Goal: Download file/media

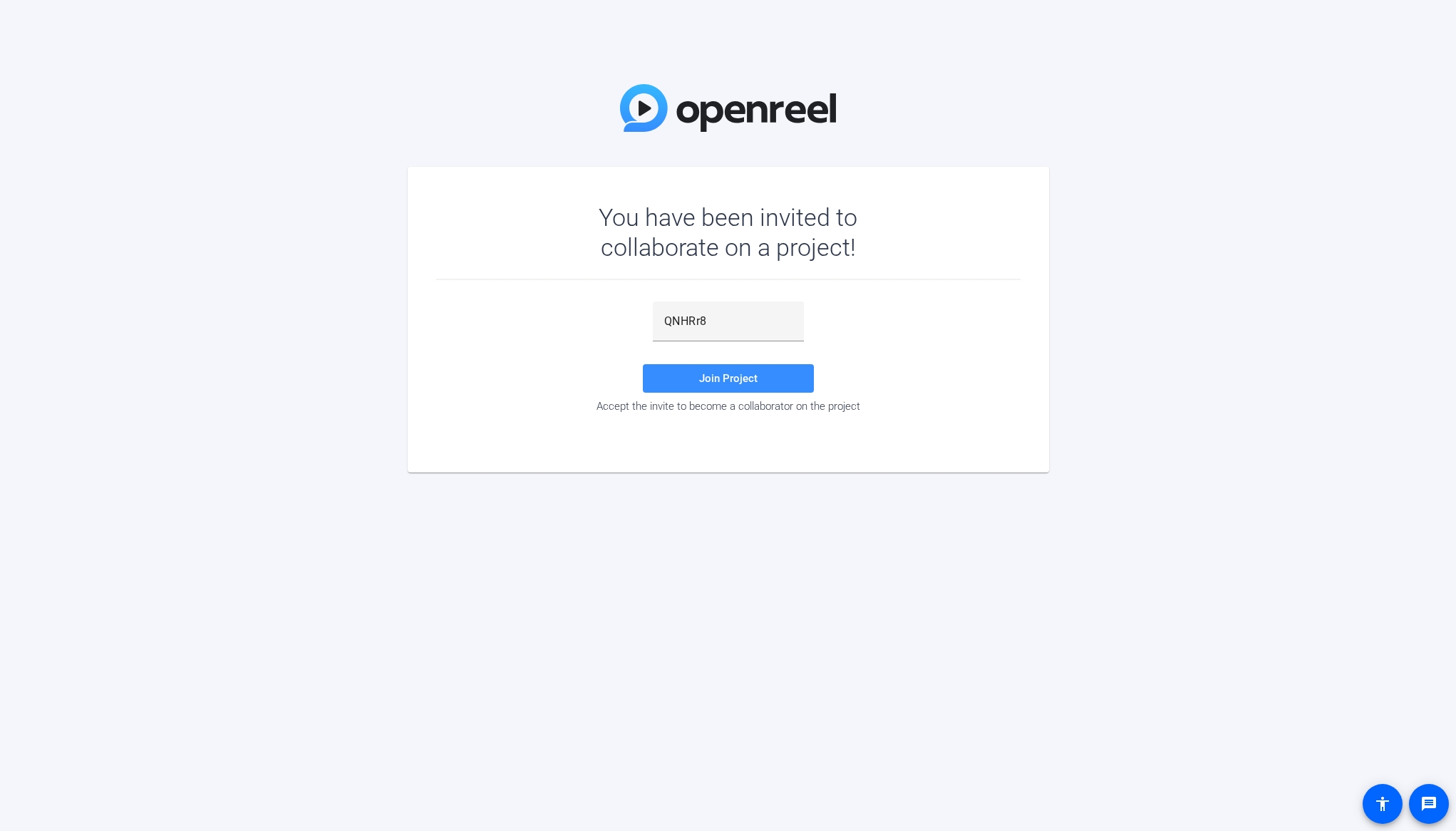
click at [668, 571] on div "You have been invited to collaborate on a project! QNHRr8 Join Project Accept t…" at bounding box center [728, 415] width 1456 height 831
click at [788, 371] on span at bounding box center [728, 378] width 171 height 34
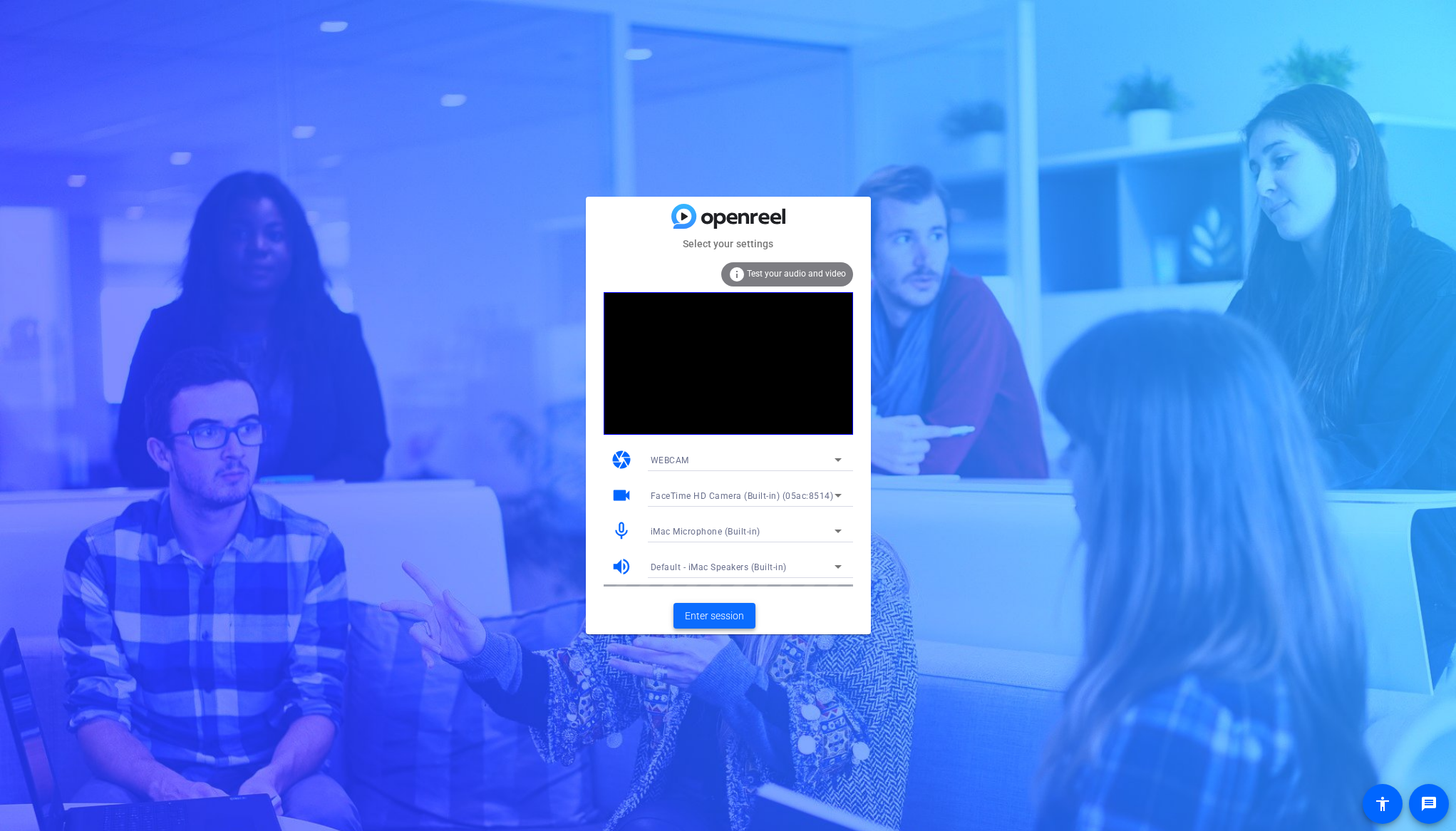
click at [742, 619] on span "Enter session" at bounding box center [715, 616] width 59 height 15
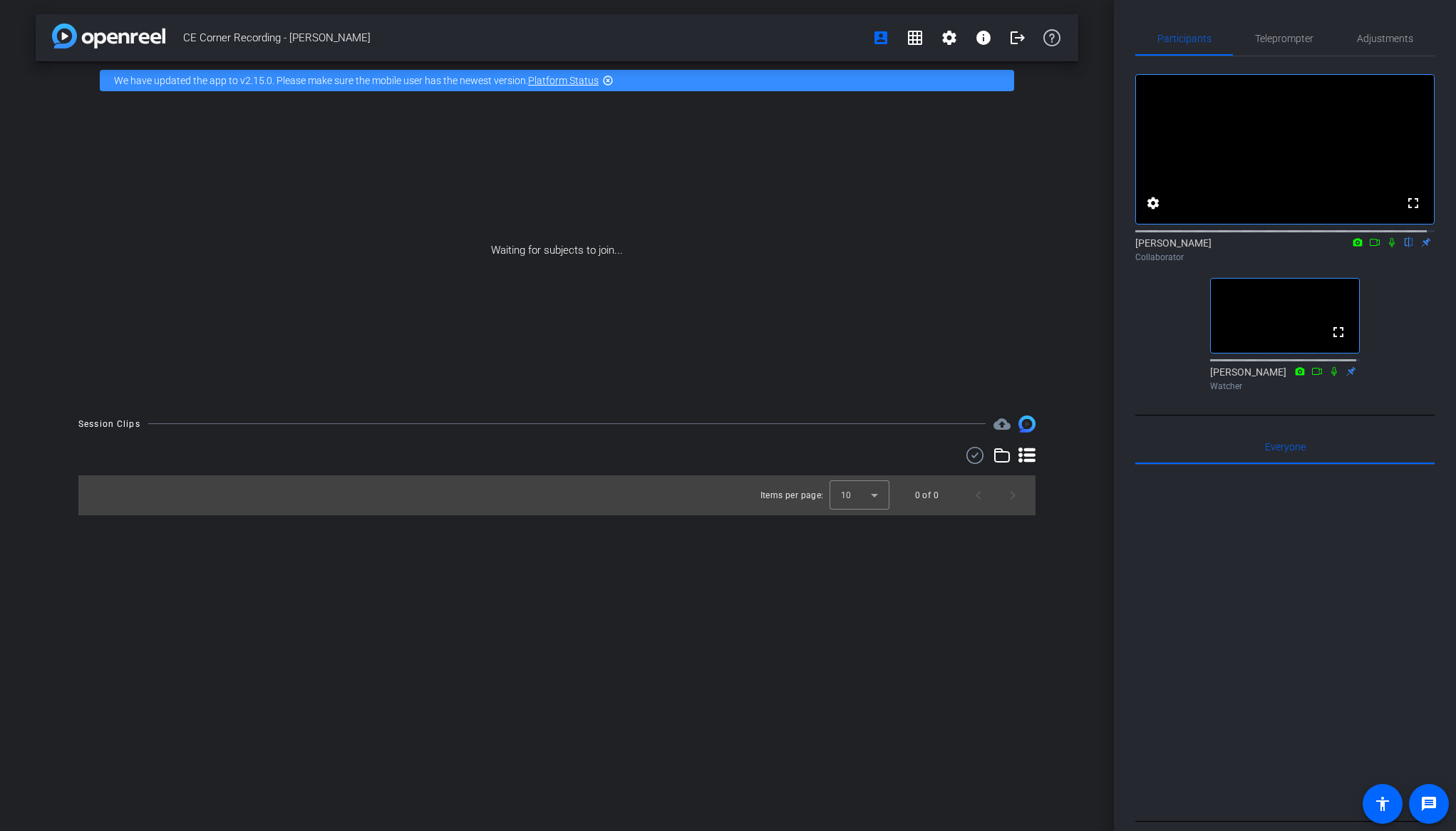
click at [1354, 743] on div at bounding box center [1285, 640] width 300 height 353
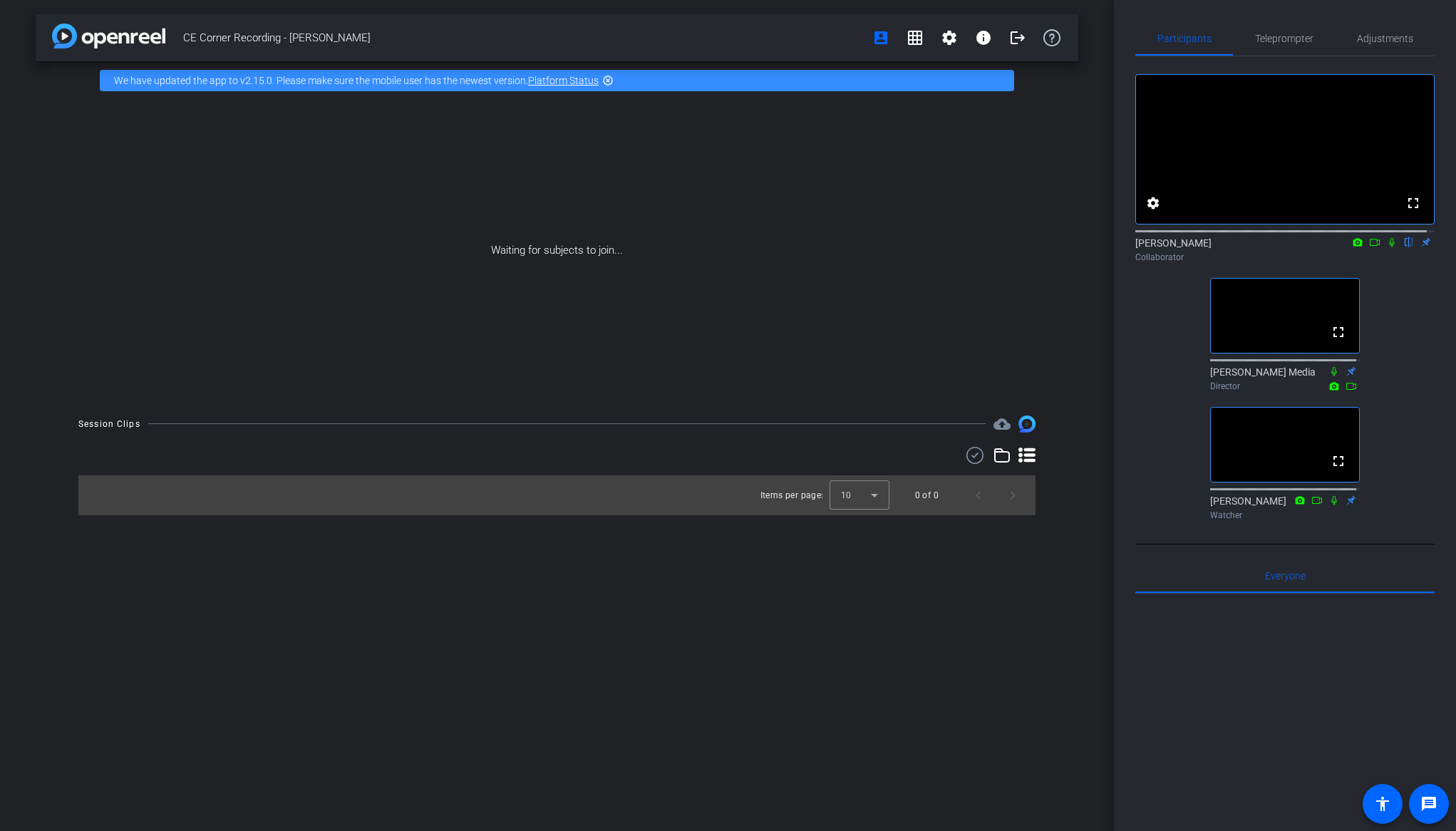
click at [574, 581] on div "CE Corner Recording - [PERSON_NAME] account_box grid_on settings info logout We…" at bounding box center [557, 415] width 1114 height 831
click at [654, 754] on div "CE Corner Recording - [PERSON_NAME] account_box grid_on settings info logout We…" at bounding box center [557, 415] width 1114 height 831
click at [624, 514] on div "Items per page: 10 0 of 0" at bounding box center [557, 495] width 957 height 40
click at [656, 550] on div "CE Corner Recording - [PERSON_NAME] account_box grid_on settings info logout We…" at bounding box center [557, 415] width 1114 height 831
click at [729, 765] on div "CE Corner Recording - [PERSON_NAME] account_box grid_on settings info logout We…" at bounding box center [557, 415] width 1114 height 831
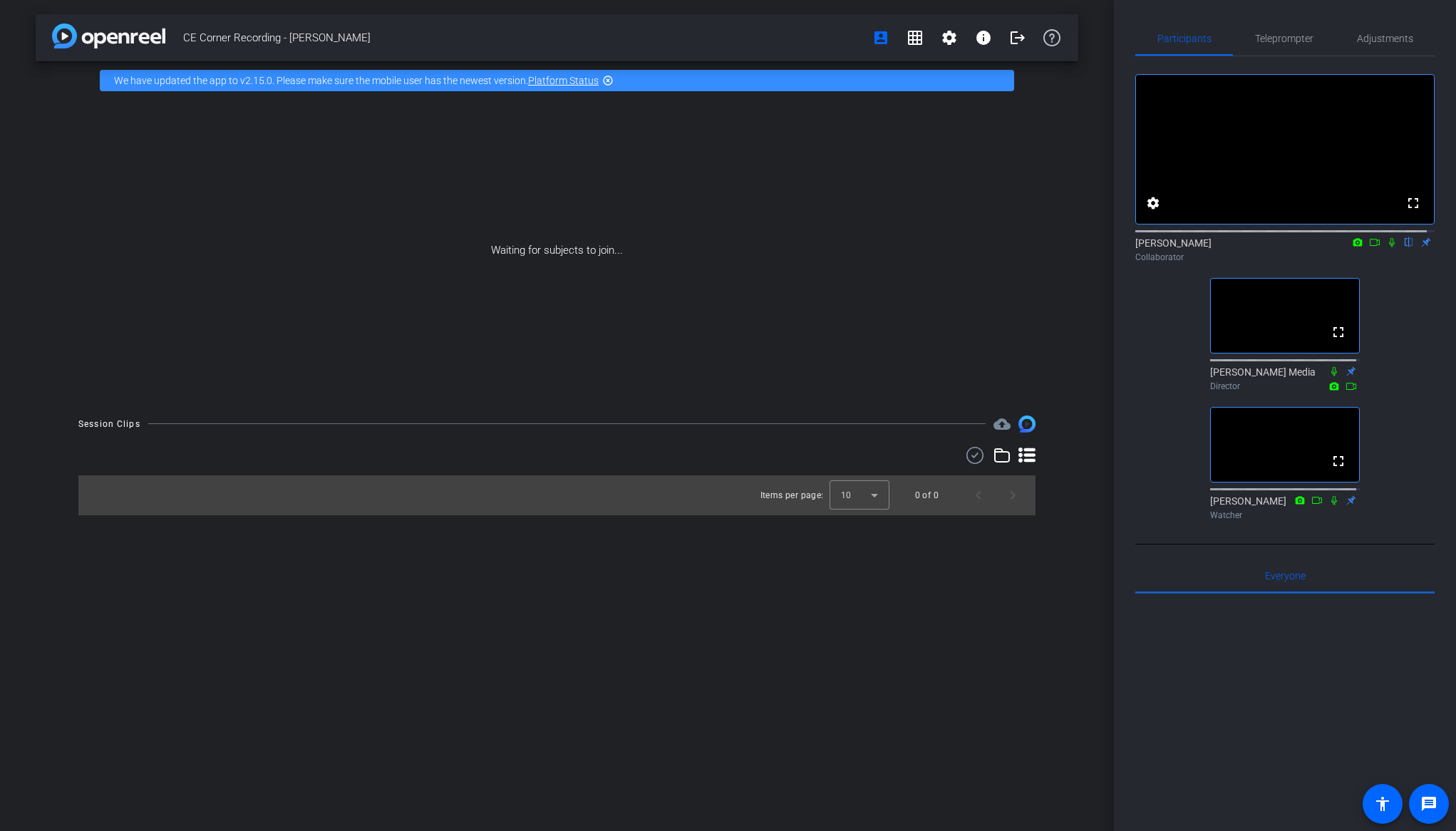
click at [1018, 683] on div "CE Corner Recording - [PERSON_NAME] account_box grid_on settings info logout We…" at bounding box center [557, 415] width 1114 height 831
click at [1075, 657] on div "CE Corner Recording - [PERSON_NAME] account_box grid_on settings info logout We…" at bounding box center [557, 415] width 1114 height 831
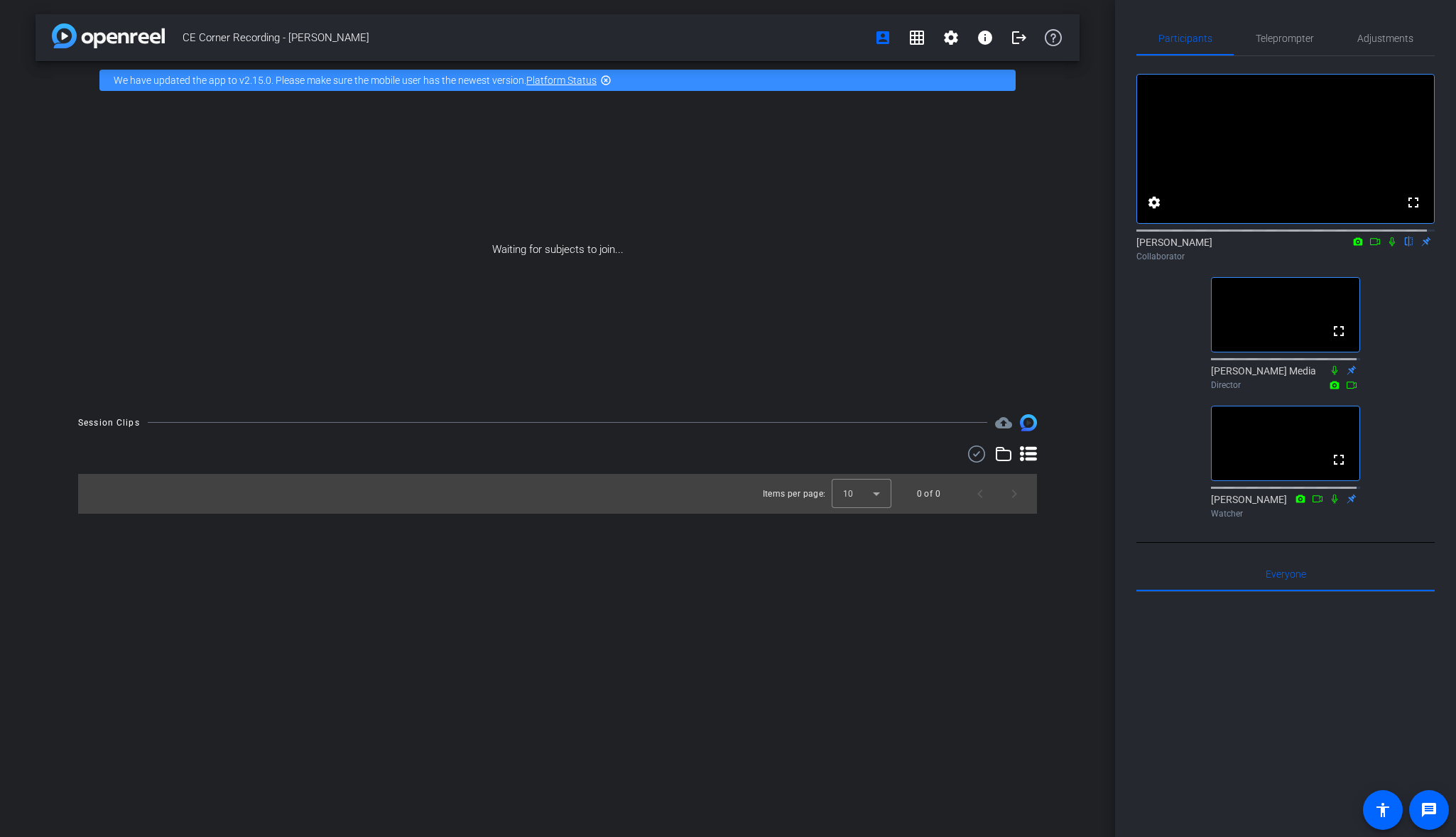
click at [646, 651] on div "CE Corner Recording - [PERSON_NAME] account_box grid_on settings info logout We…" at bounding box center [557, 418] width 1115 height 837
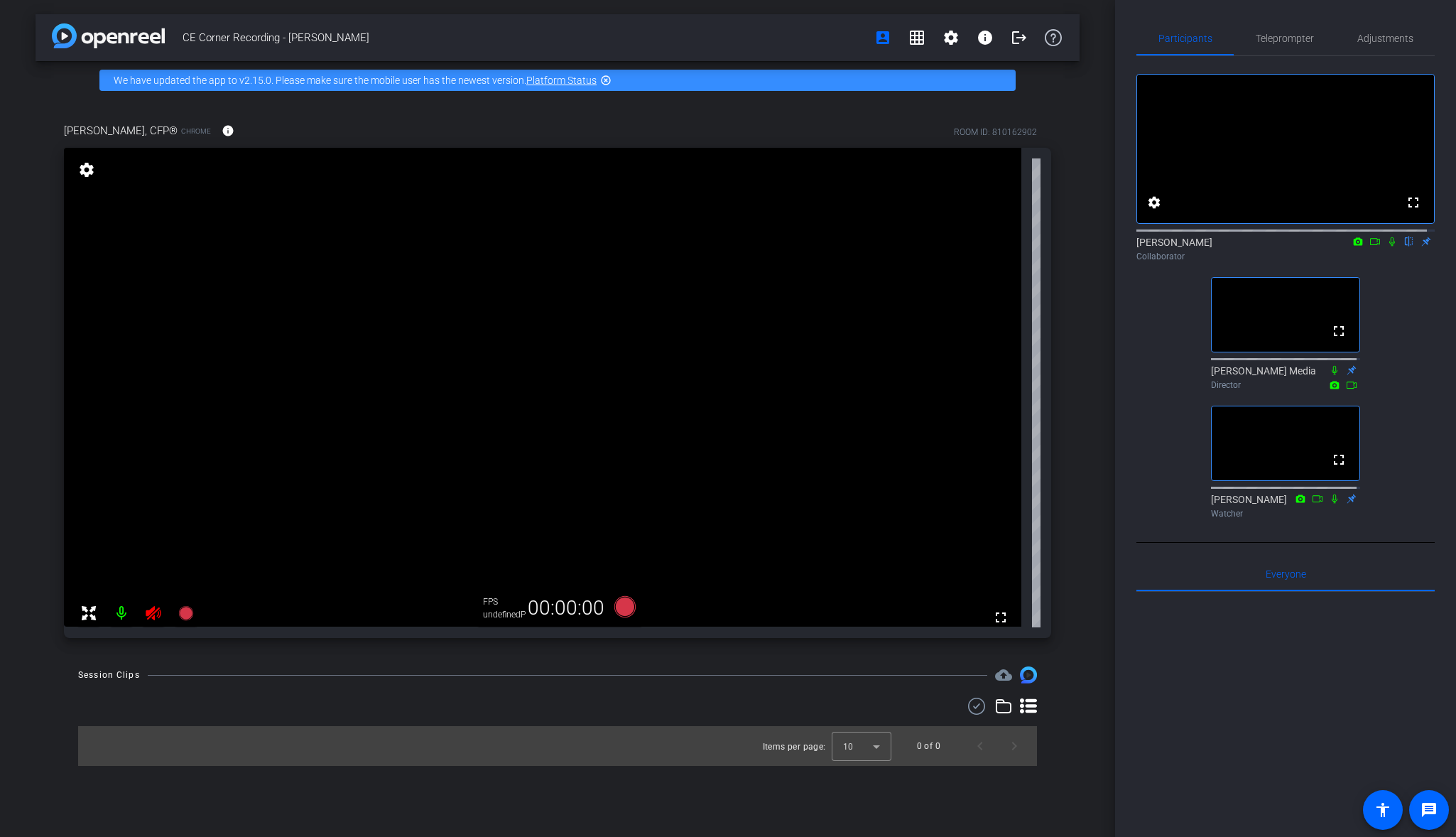
click at [637, 787] on div "CE Corner Recording - [PERSON_NAME] account_box grid_on settings info logout We…" at bounding box center [557, 418] width 1115 height 837
click at [527, 429] on video at bounding box center [542, 387] width 957 height 479
click at [564, 701] on div at bounding box center [557, 706] width 959 height 17
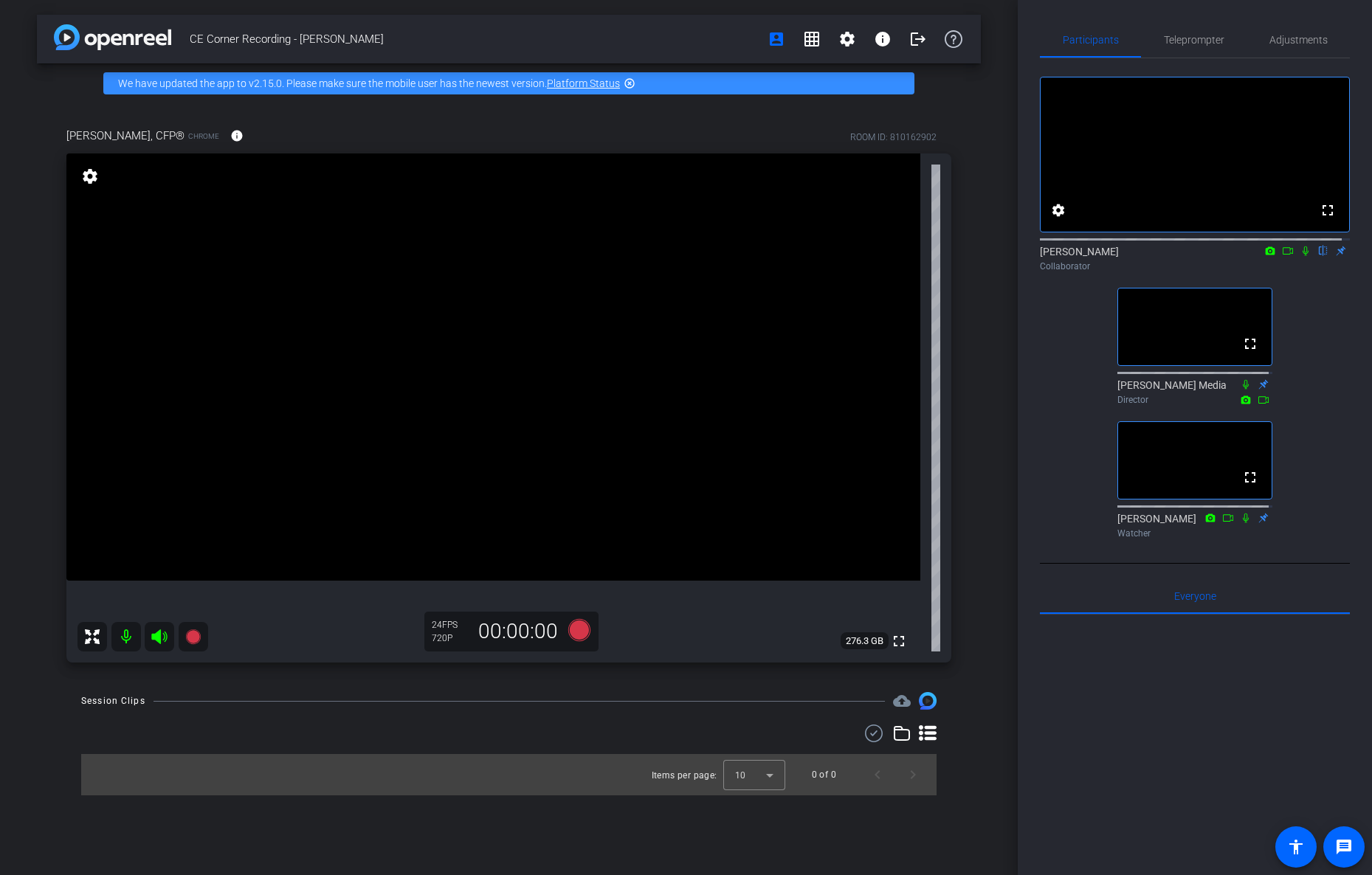
click at [685, 566] on video at bounding box center [493, 367] width 854 height 428
click at [461, 720] on div "Session Clips cloud_upload Items per page: 10 0 of 0" at bounding box center [508, 744] width 944 height 104
click at [466, 719] on div "Session Clips cloud_upload Items per page: 10 0 of 0" at bounding box center [508, 744] width 944 height 104
click at [528, 729] on div at bounding box center [509, 733] width 855 height 18
drag, startPoint x: 505, startPoint y: 734, endPoint x: 495, endPoint y: 741, distance: 12.2
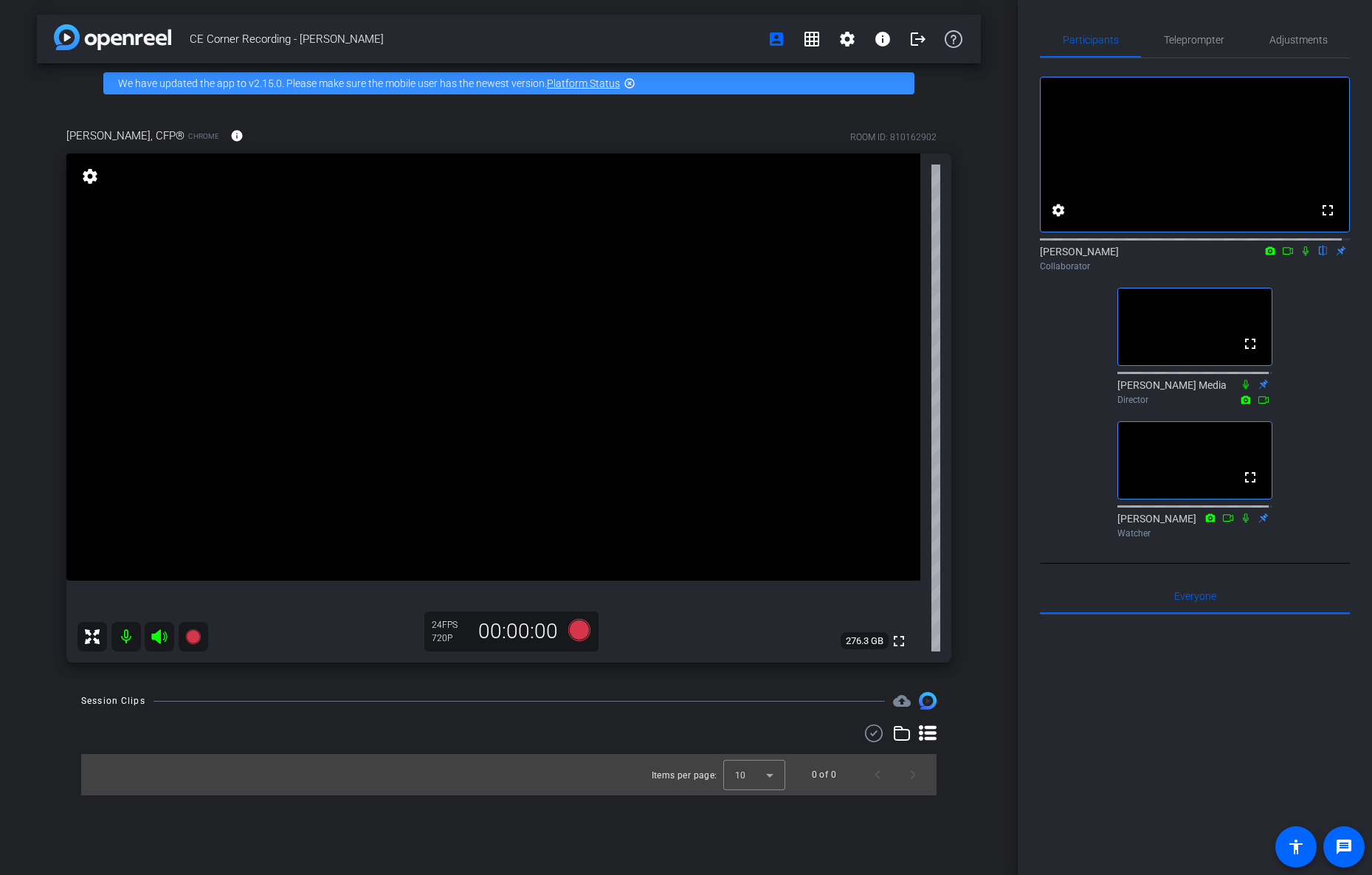
click at [502, 736] on div at bounding box center [509, 733] width 855 height 18
click at [1180, 718] on div at bounding box center [1194, 797] width 310 height 365
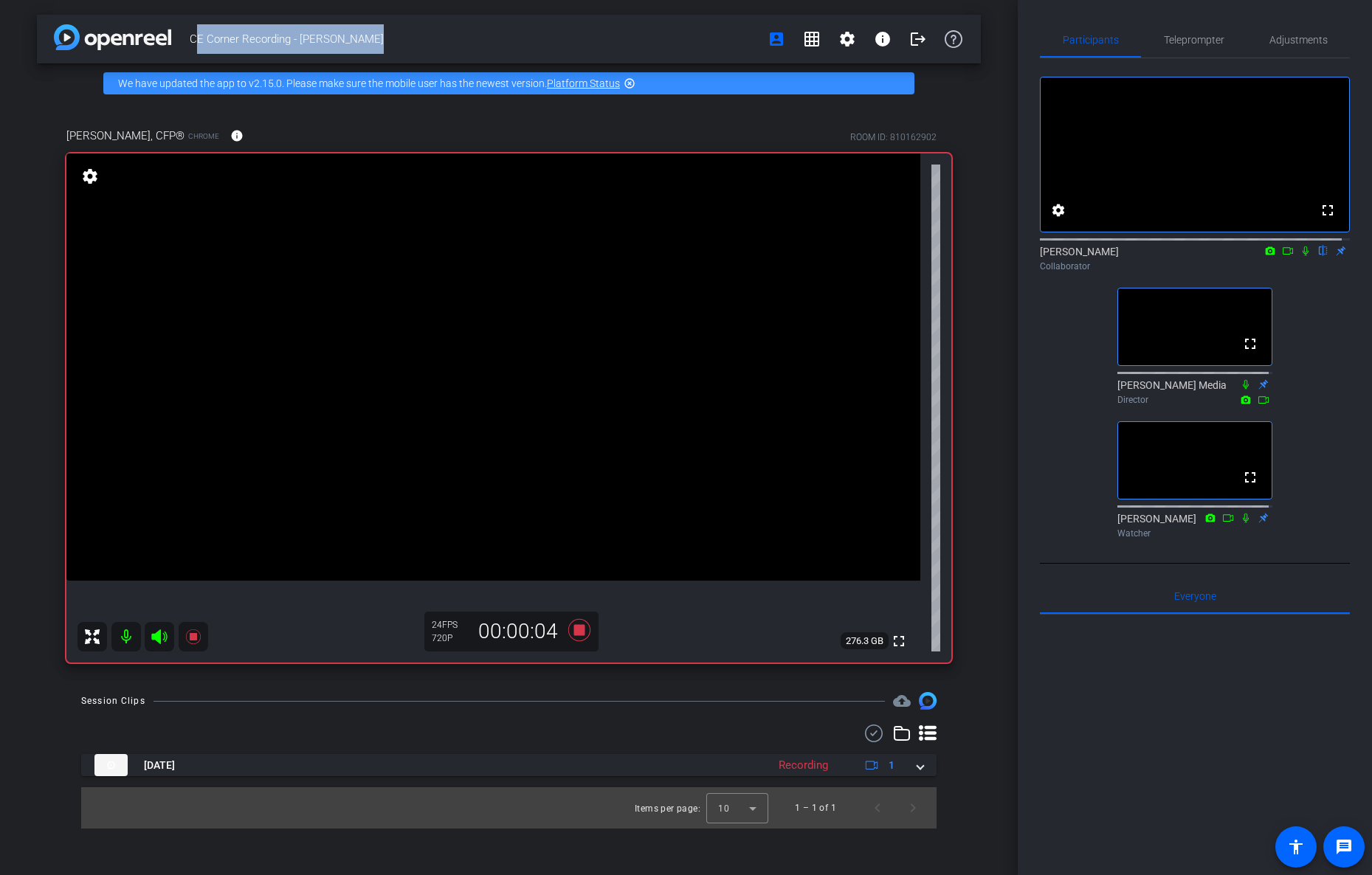
drag, startPoint x: 186, startPoint y: 37, endPoint x: 393, endPoint y: 37, distance: 207.0
click at [393, 37] on div "CE Corner Recording - [PERSON_NAME] account_box grid_on settings info logout" at bounding box center [508, 39] width 944 height 49
copy span "CE Corner Recording - [PERSON_NAME]"
click at [393, 37] on span "CE Corner Recording - [PERSON_NAME]" at bounding box center [474, 39] width 569 height 30
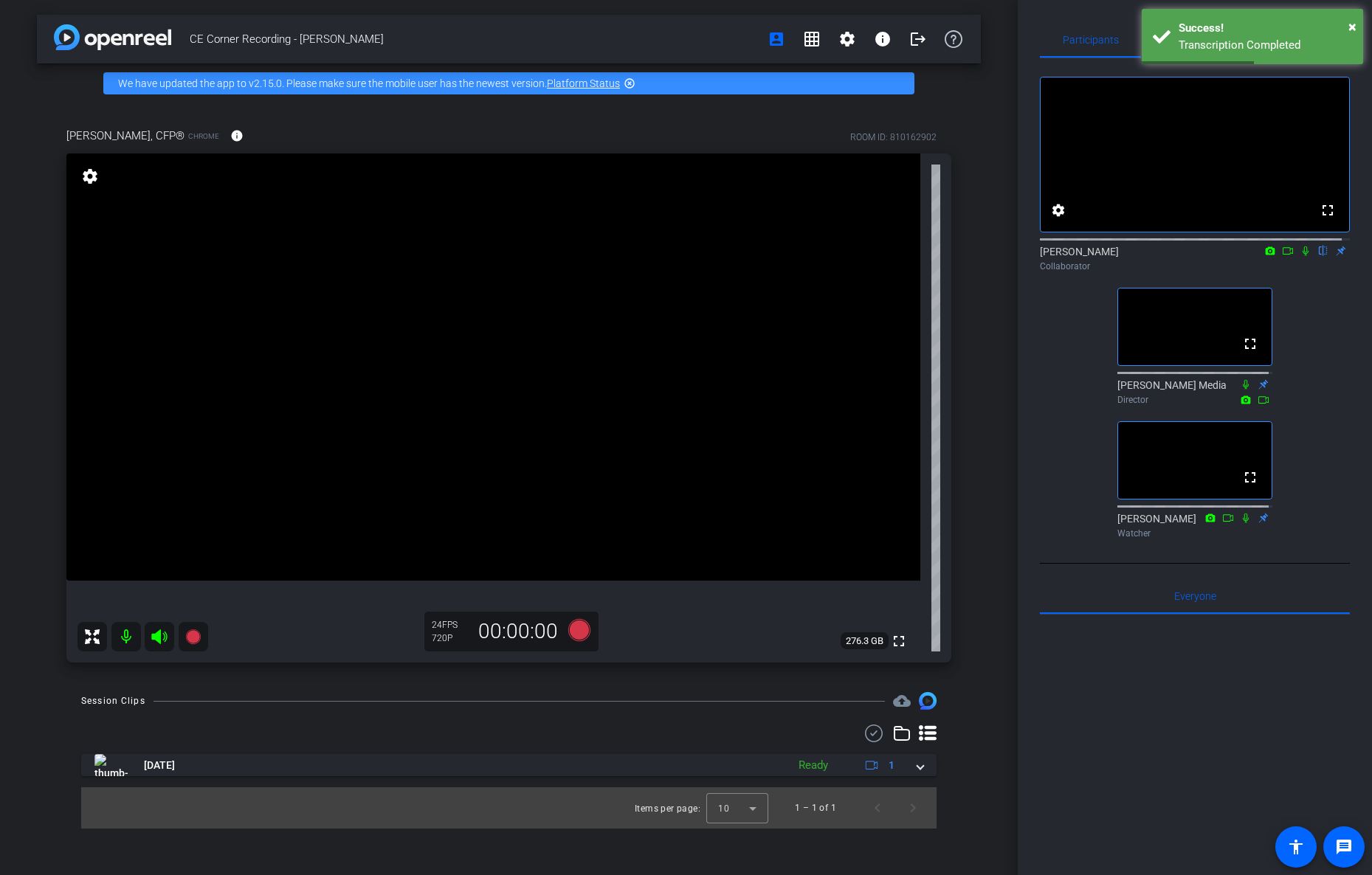
click at [540, 707] on div "Session Clips cloud_upload" at bounding box center [509, 700] width 855 height 18
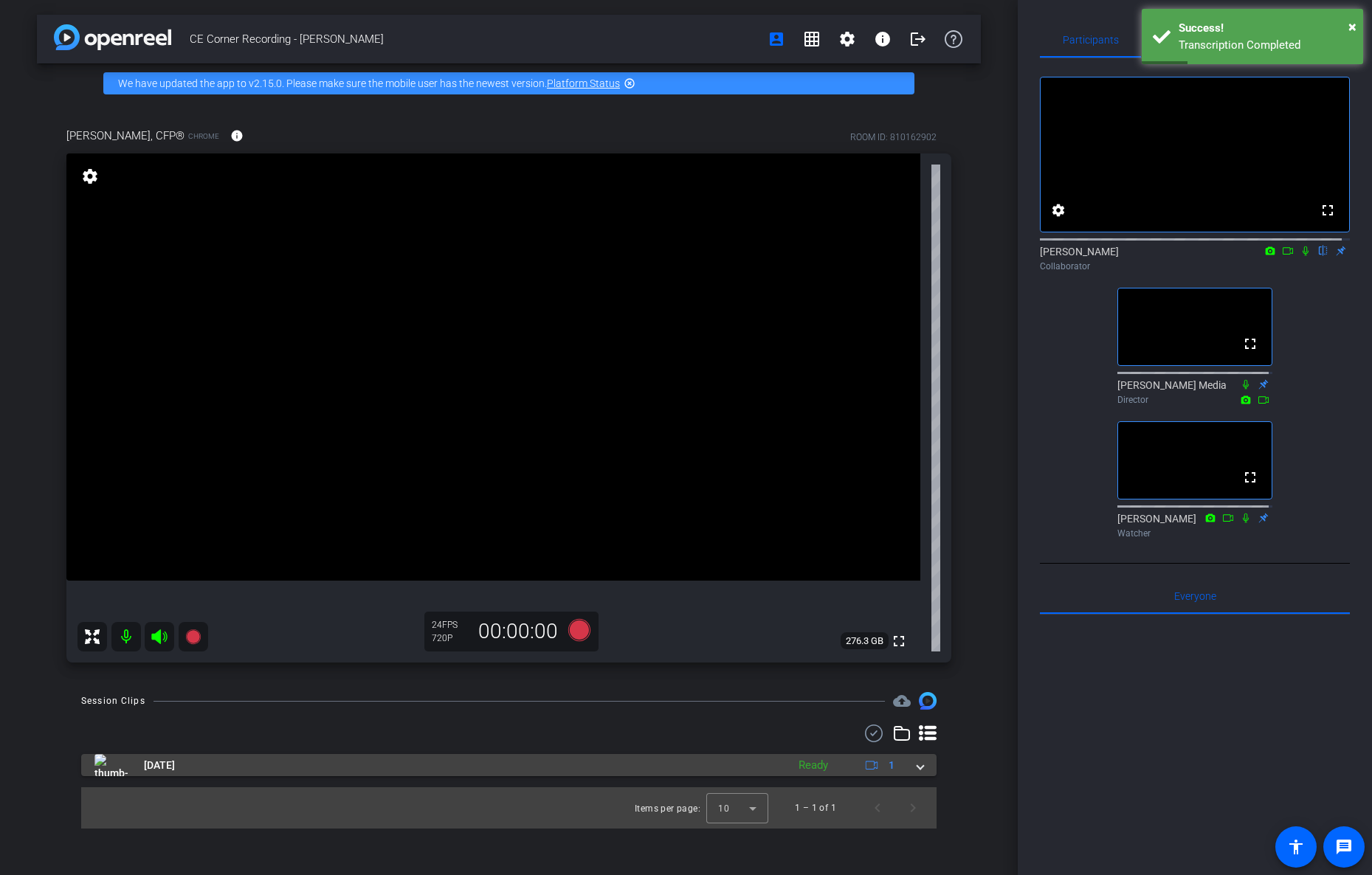
click at [918, 764] on span at bounding box center [921, 765] width 6 height 15
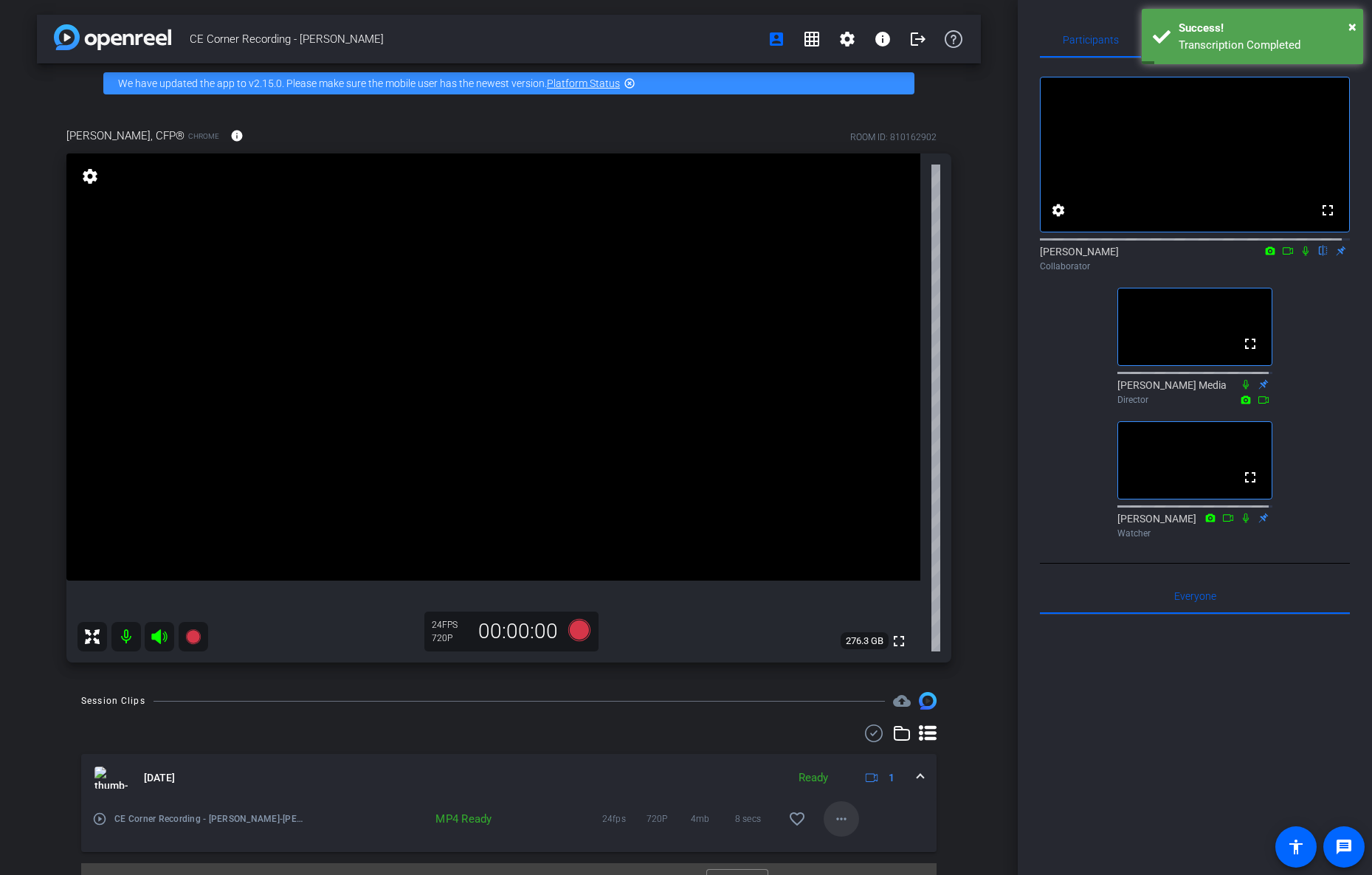
scroll to position [10, 0]
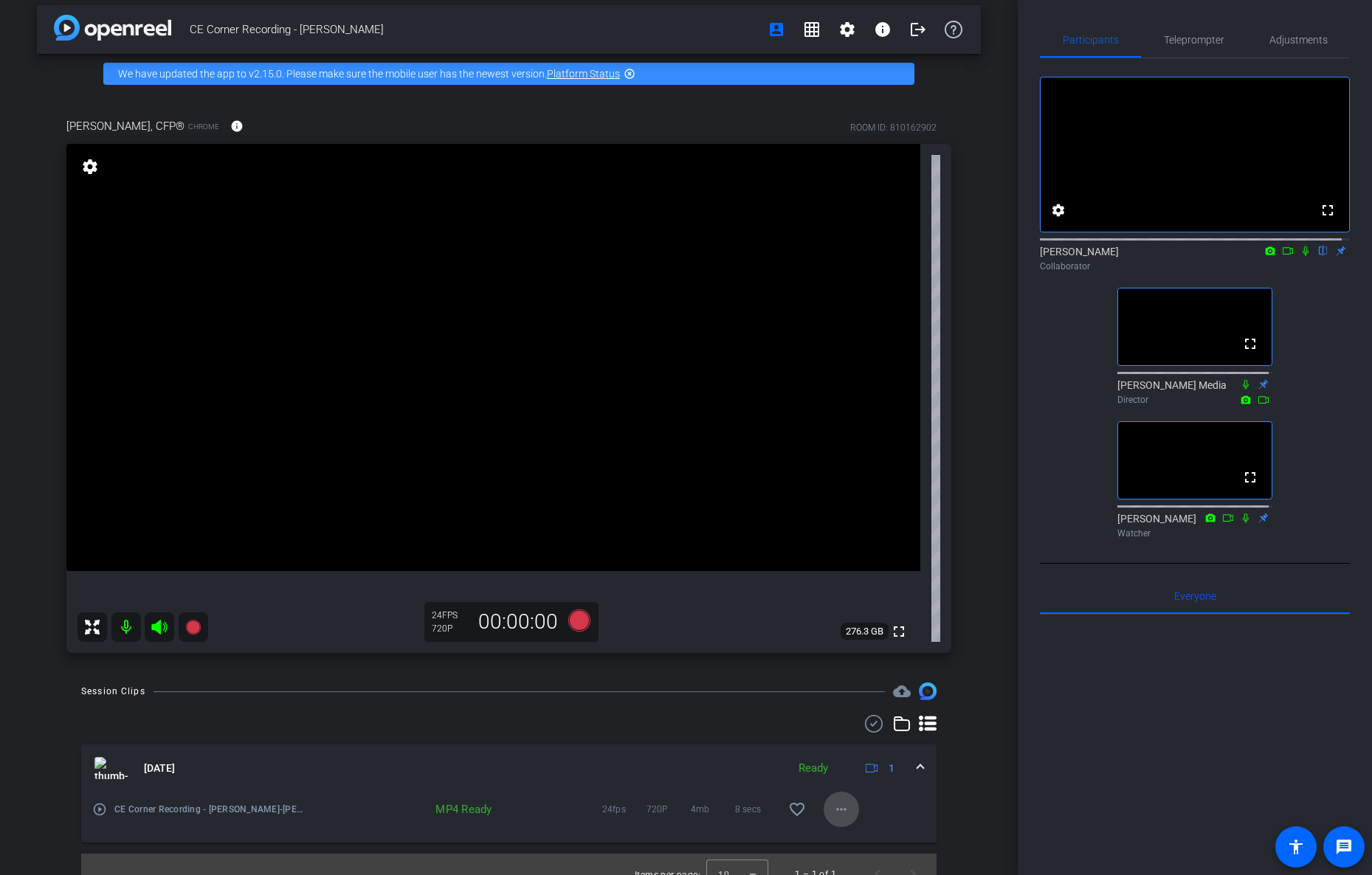
click at [836, 812] on mat-icon "more_horiz" at bounding box center [841, 809] width 18 height 18
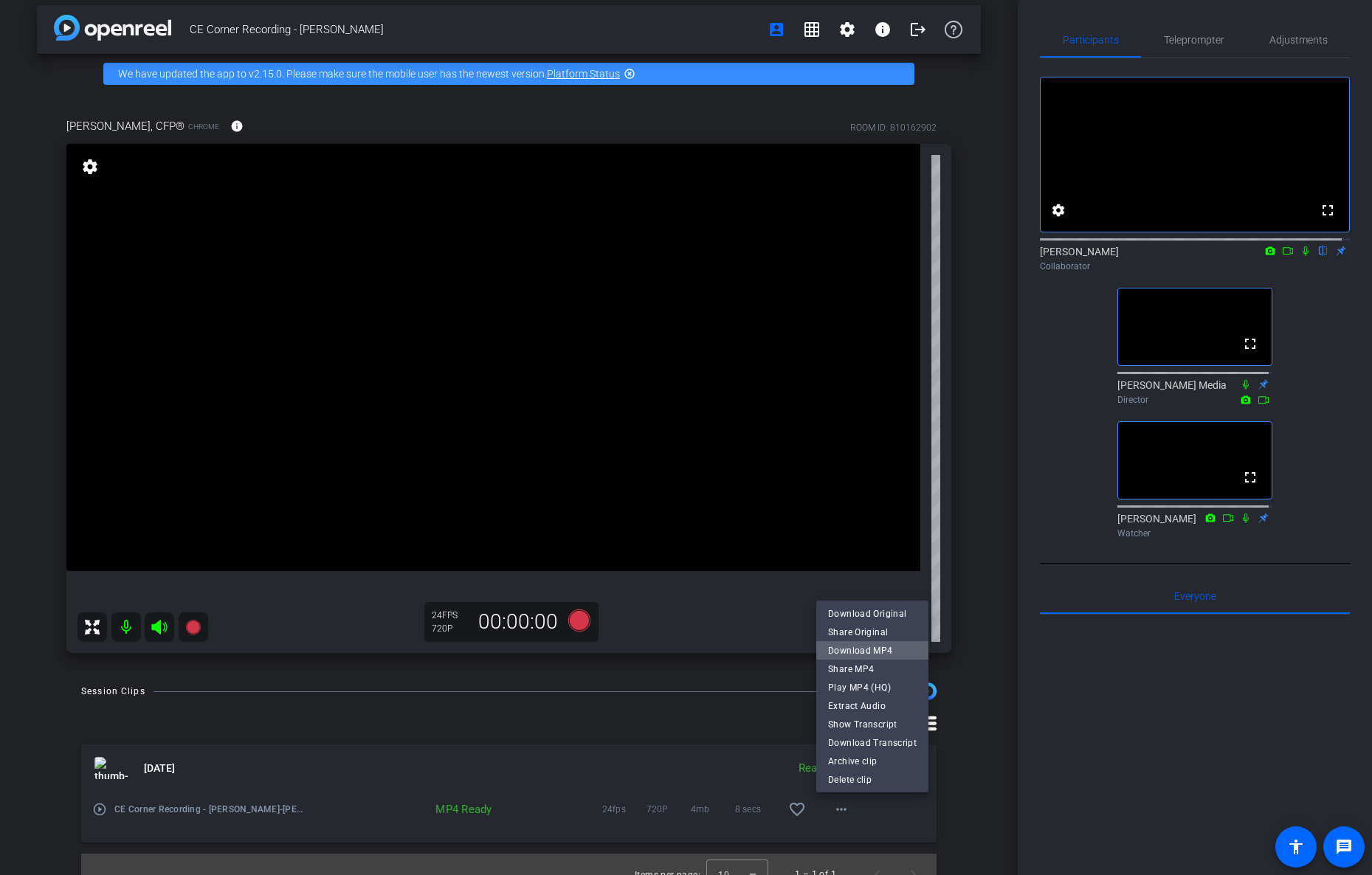
click at [877, 649] on span "Download MP4" at bounding box center [872, 649] width 88 height 18
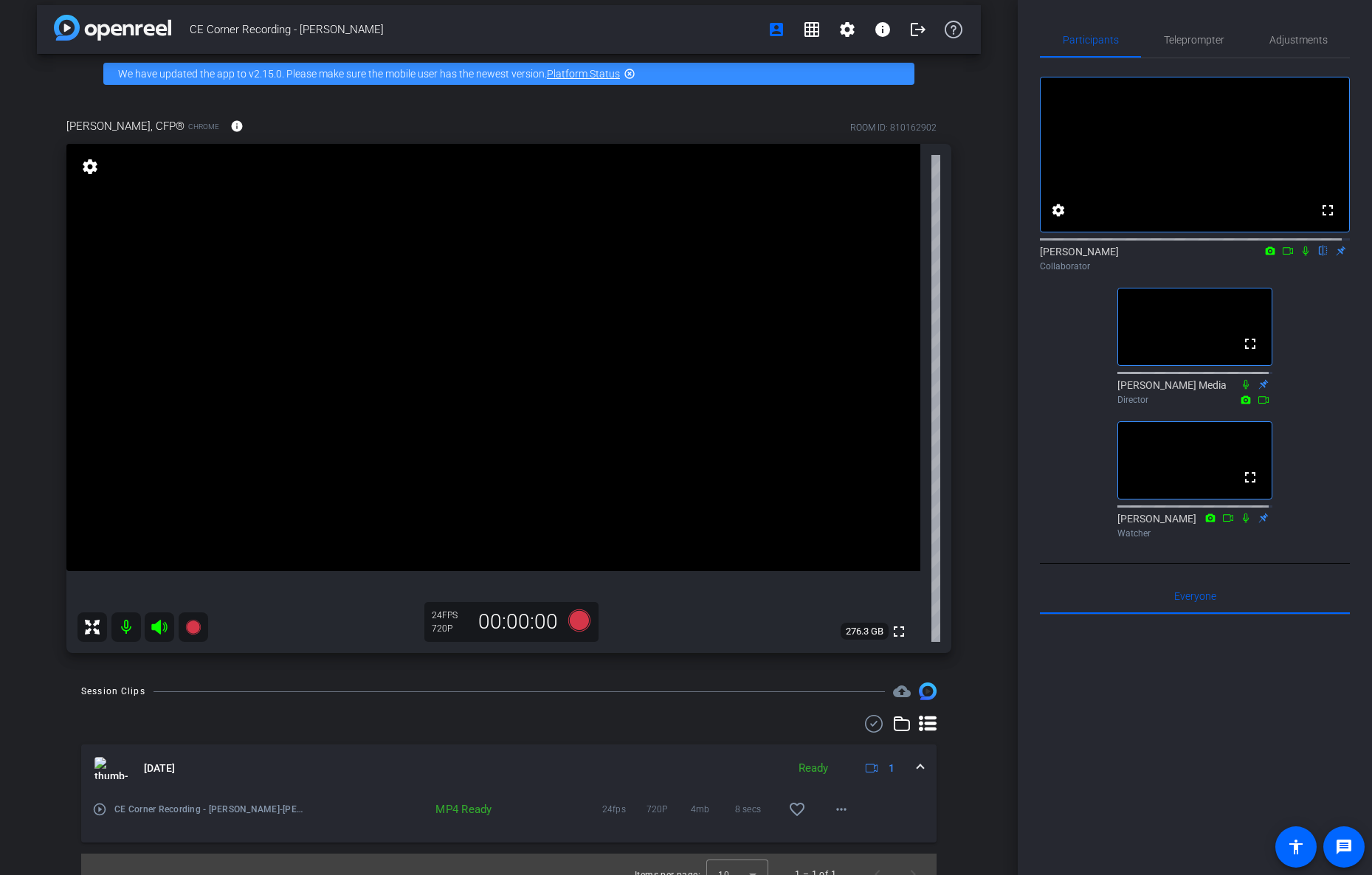
click at [1300, 256] on icon at bounding box center [1305, 251] width 11 height 11
click at [921, 778] on mat-expansion-panel-header "[DATE] Ready 1" at bounding box center [509, 768] width 855 height 47
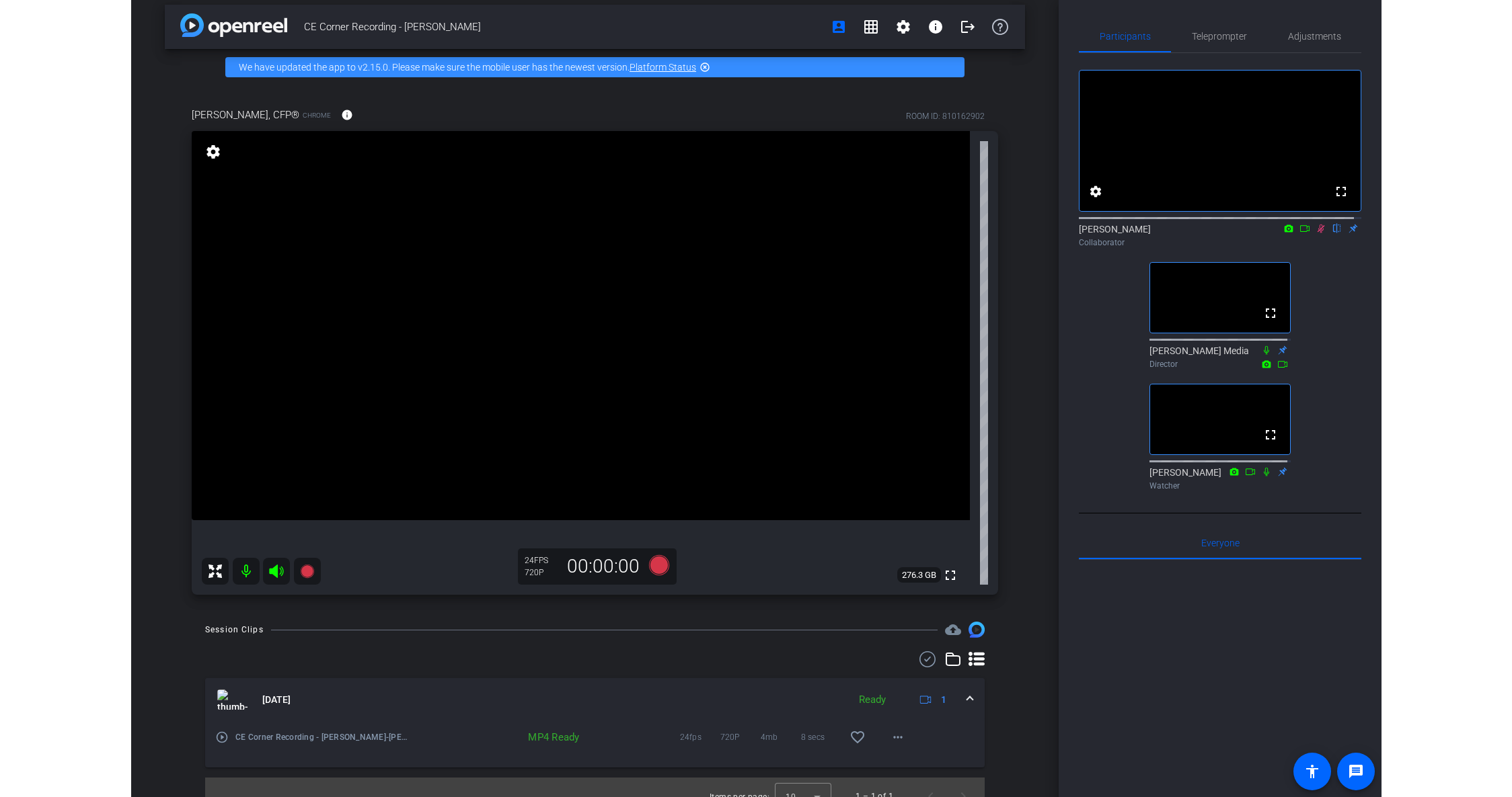
scroll to position [0, 0]
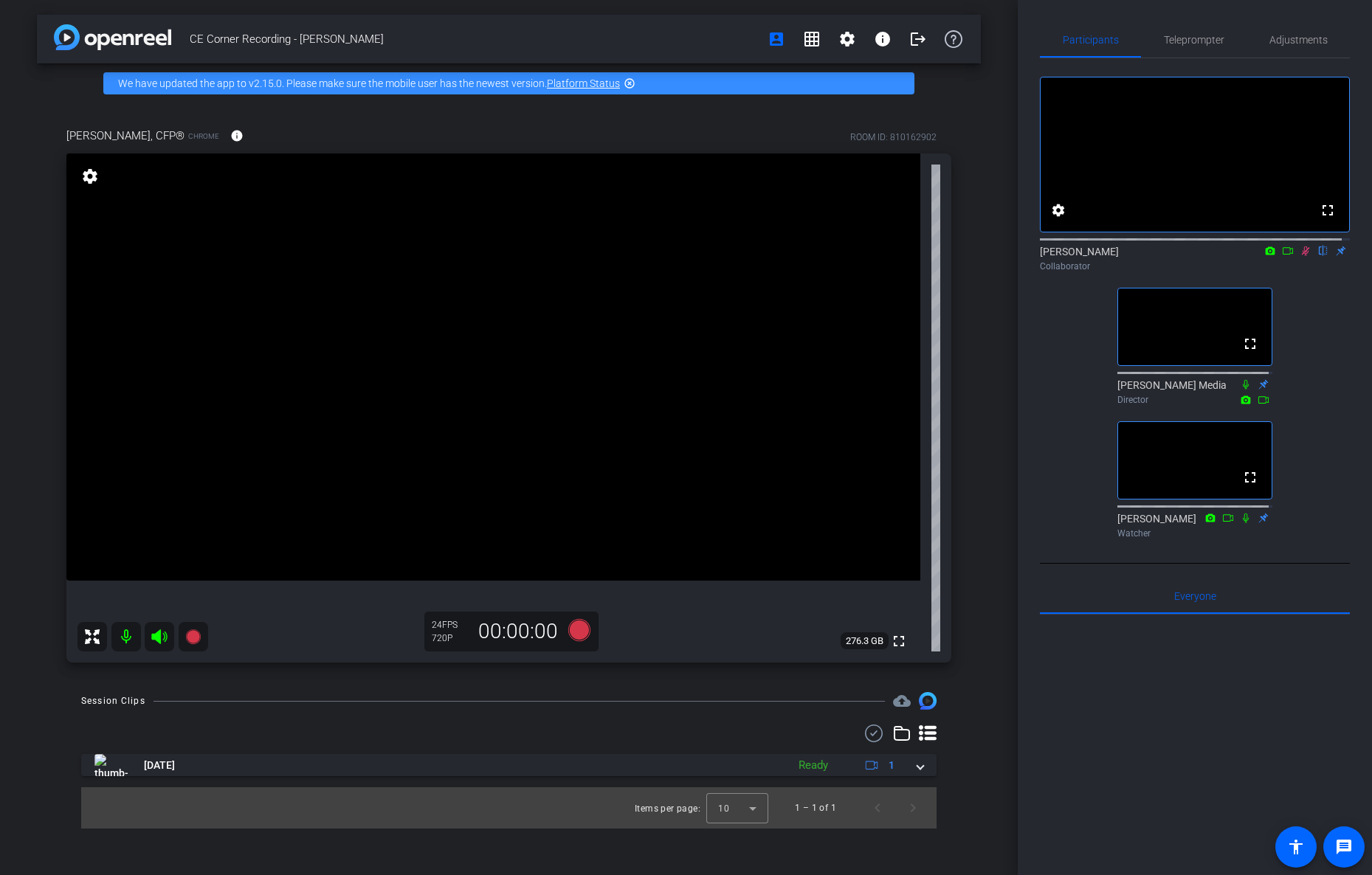
click at [1303, 256] on icon at bounding box center [1305, 251] width 11 height 11
click at [1306, 325] on div "fullscreen settings [PERSON_NAME] flip Collaborator fullscreen [PERSON_NAME] Me…" at bounding box center [1194, 301] width 310 height 486
click at [1247, 486] on mat-icon "fullscreen" at bounding box center [1250, 477] width 18 height 18
click at [1188, 785] on div at bounding box center [1194, 797] width 310 height 365
click at [1301, 258] on mat-icon at bounding box center [1305, 251] width 18 height 13
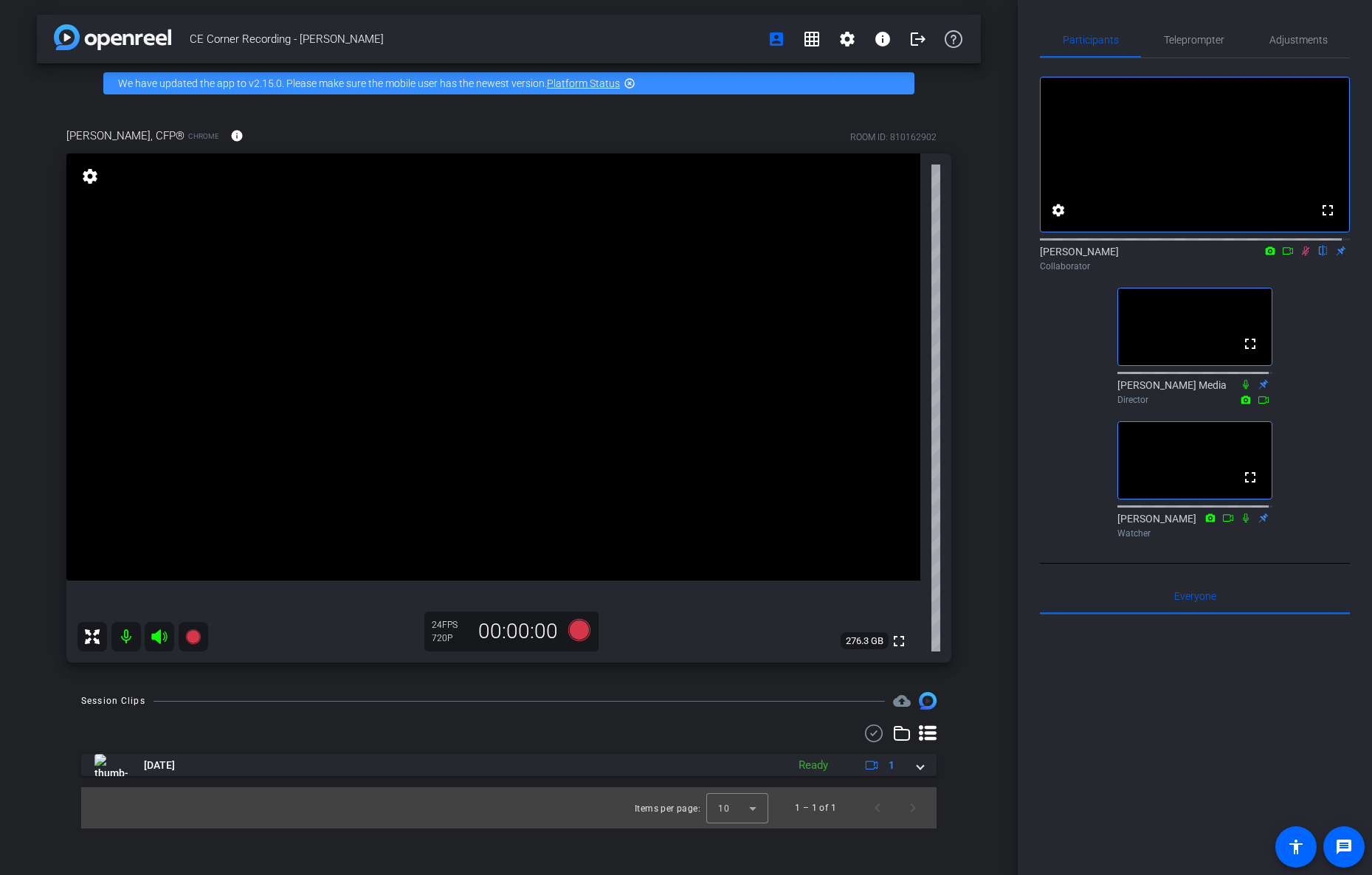
click at [1301, 258] on mat-icon at bounding box center [1305, 251] width 18 height 13
click at [1226, 720] on div at bounding box center [1194, 797] width 310 height 365
click at [1302, 256] on icon at bounding box center [1306, 251] width 8 height 10
click at [1300, 256] on icon at bounding box center [1305, 251] width 11 height 11
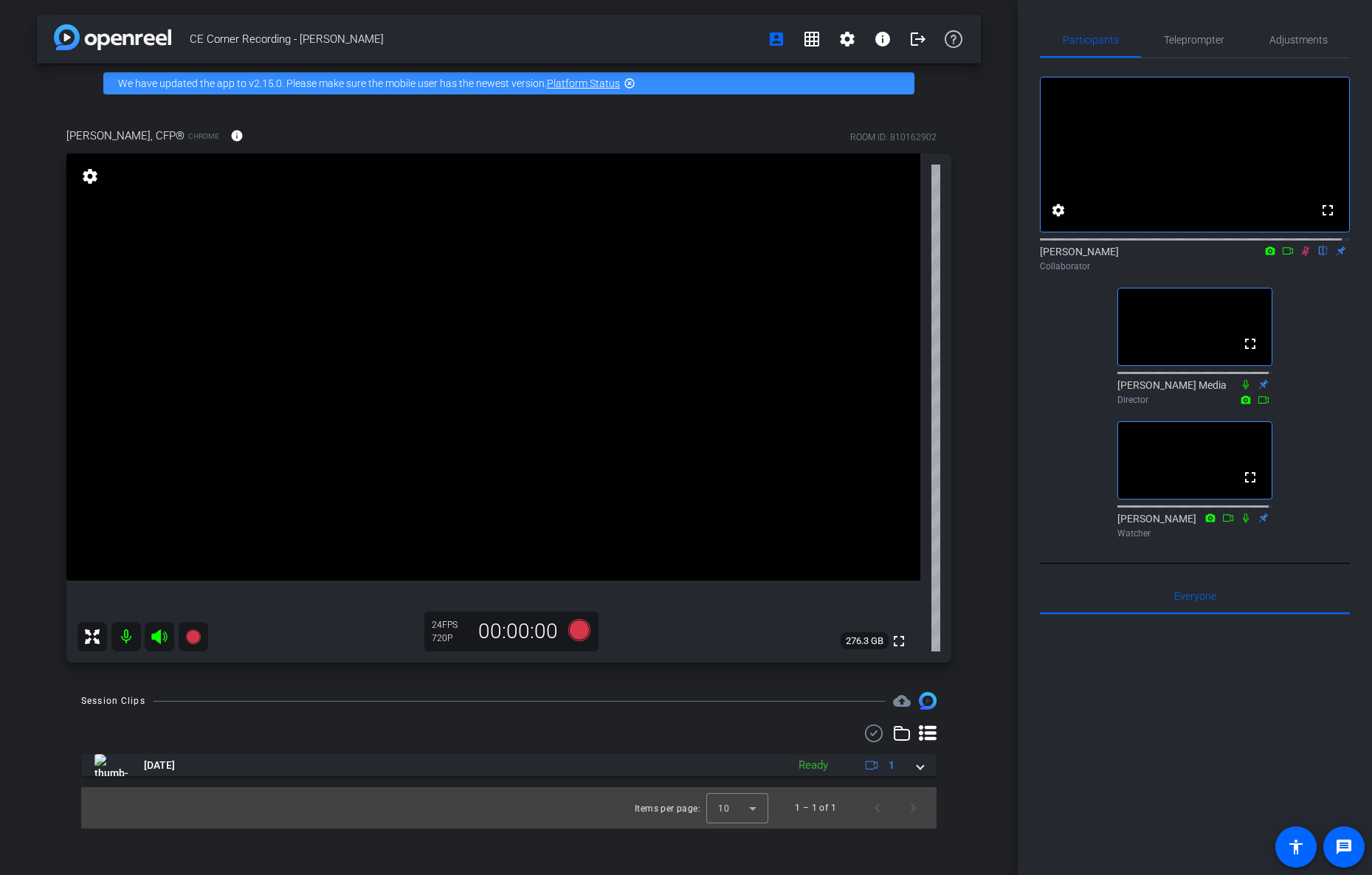
click at [1302, 256] on icon at bounding box center [1306, 251] width 8 height 10
click at [1303, 256] on icon at bounding box center [1306, 251] width 6 height 10
click at [1282, 256] on icon at bounding box center [1287, 251] width 11 height 11
click at [1298, 340] on div "No Video [PERSON_NAME] Collaborator fullscreen [PERSON_NAME] Media Director ful…" at bounding box center [1194, 301] width 310 height 486
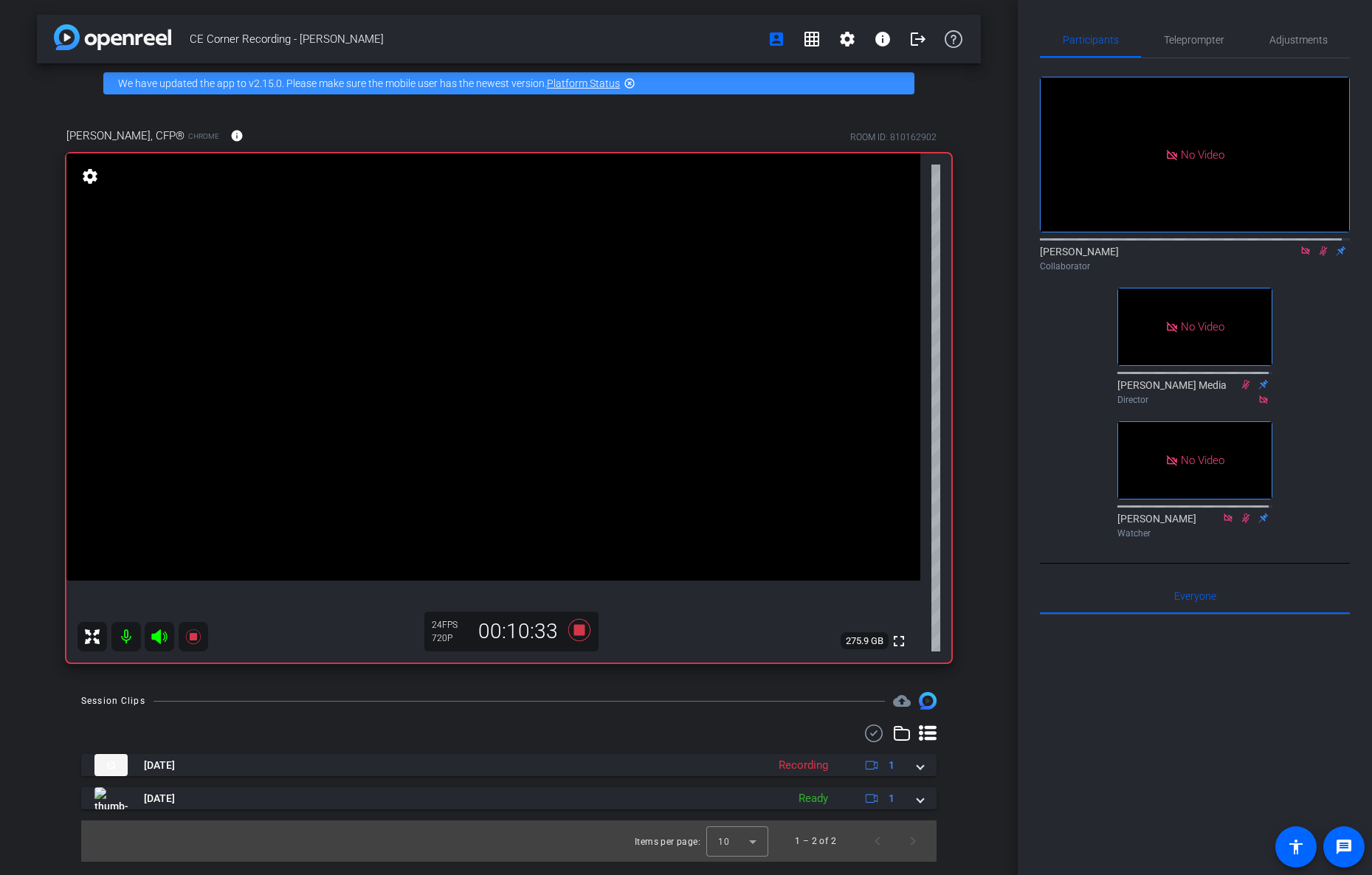
click at [1122, 732] on div at bounding box center [1194, 797] width 310 height 365
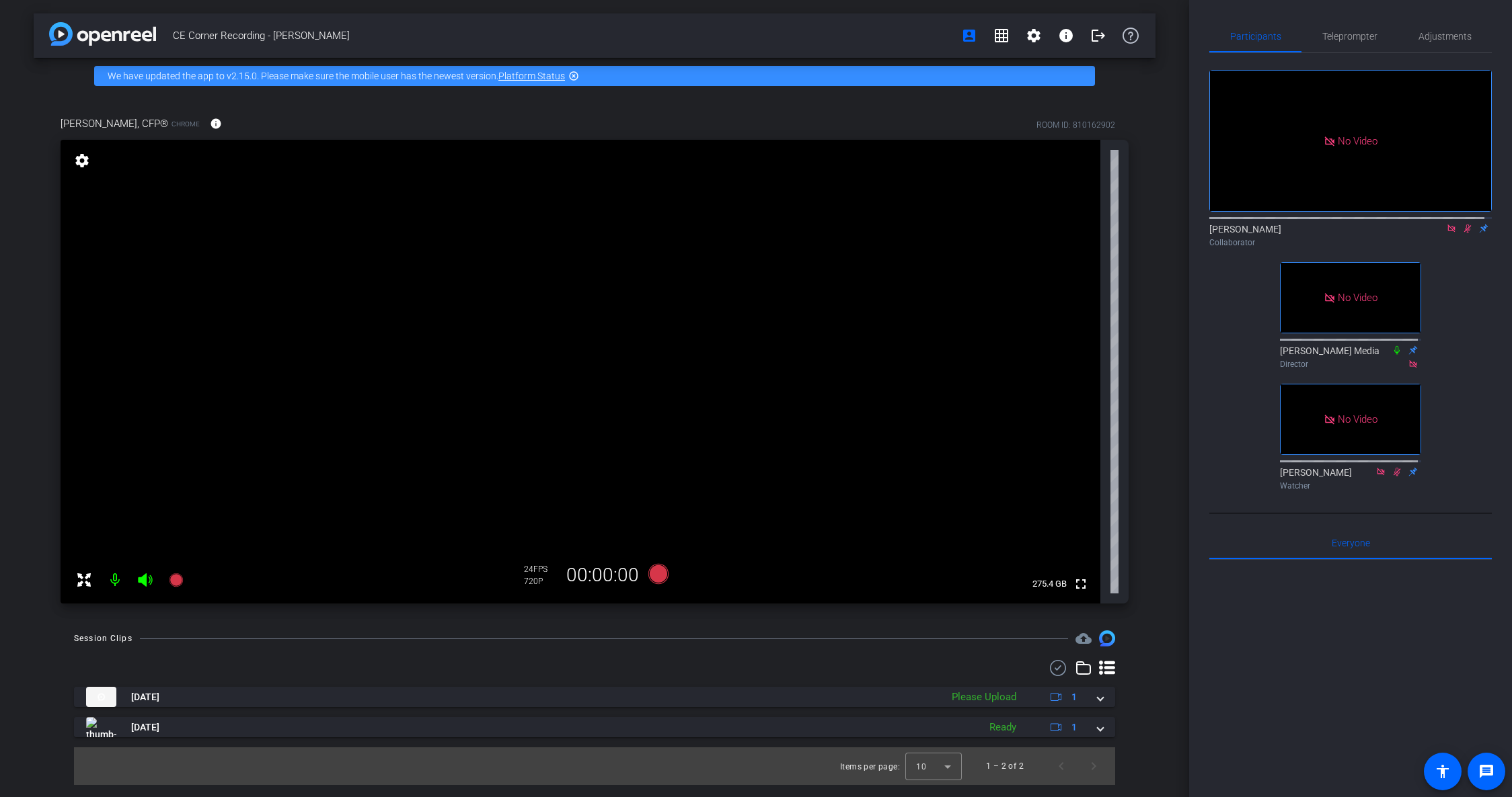
click at [1373, 233] on icon at bounding box center [1467, 228] width 10 height 10
click at [1093, 695] on div "[DATE] Uploading 2% 1" at bounding box center [592, 697] width 1011 height 20
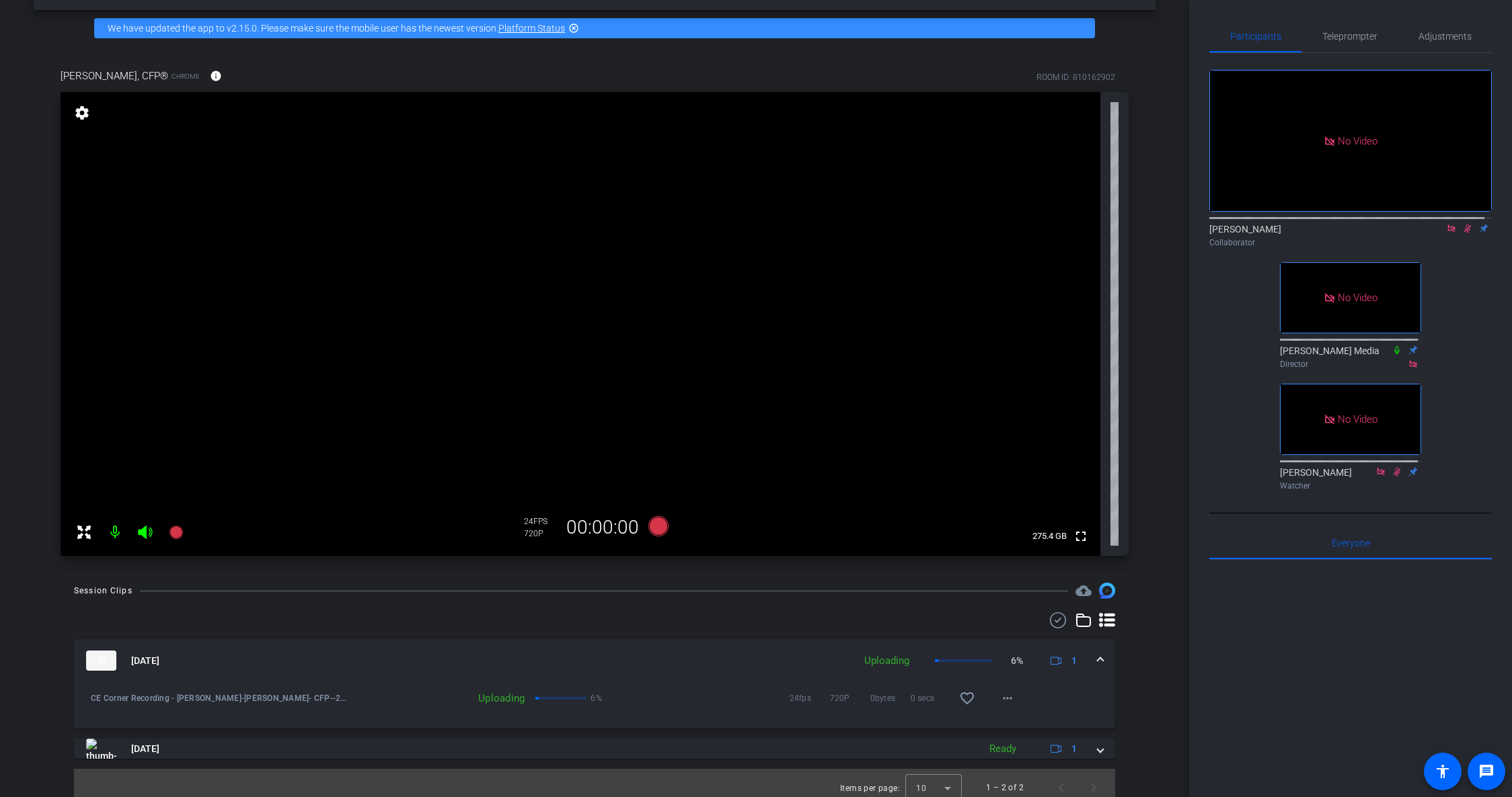
scroll to position [57, 0]
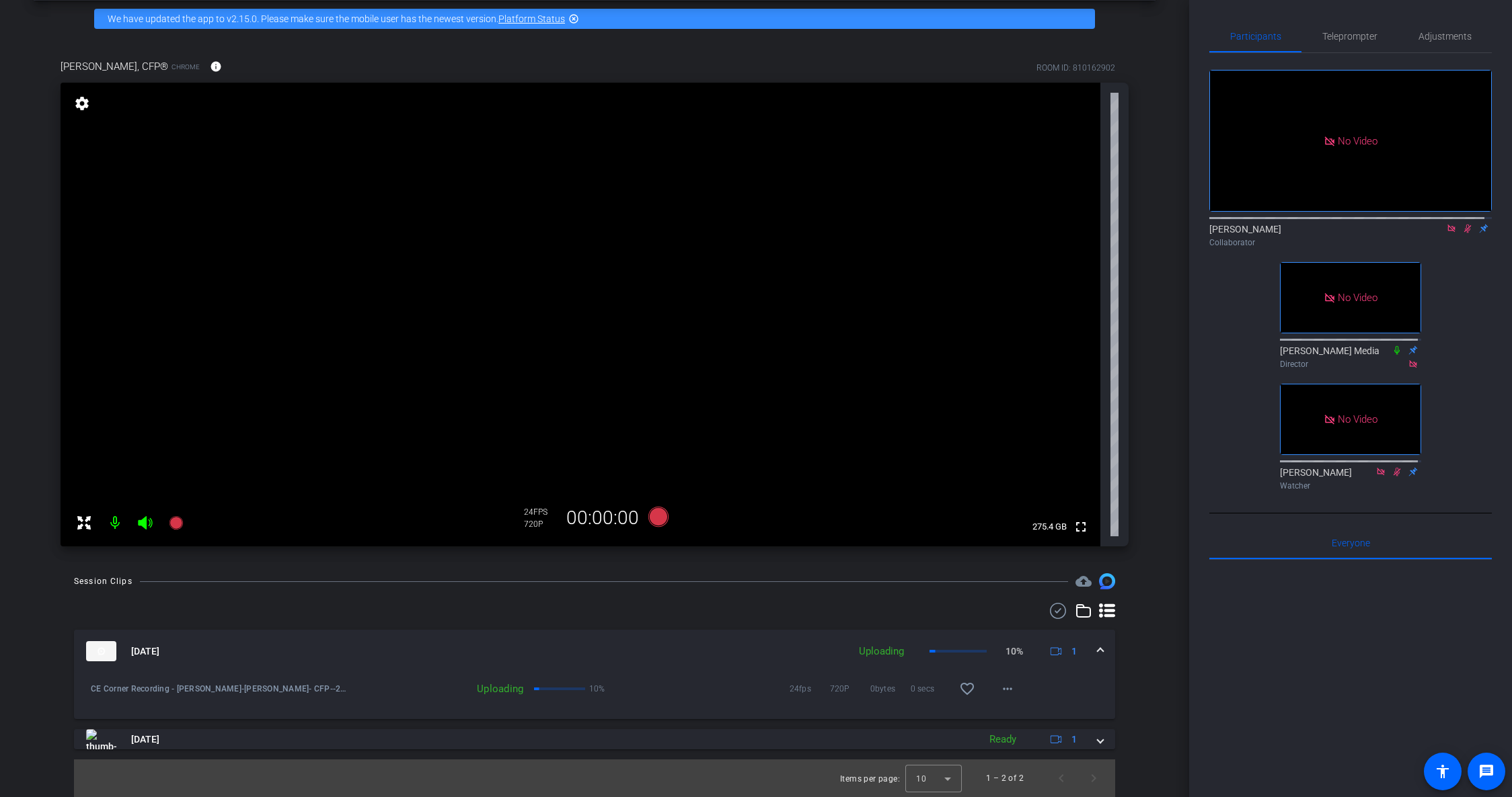
click at [1150, 613] on div "CE Corner Recording - [PERSON_NAME] account_box grid_on settings info logout We…" at bounding box center [595, 342] width 1189 height 797
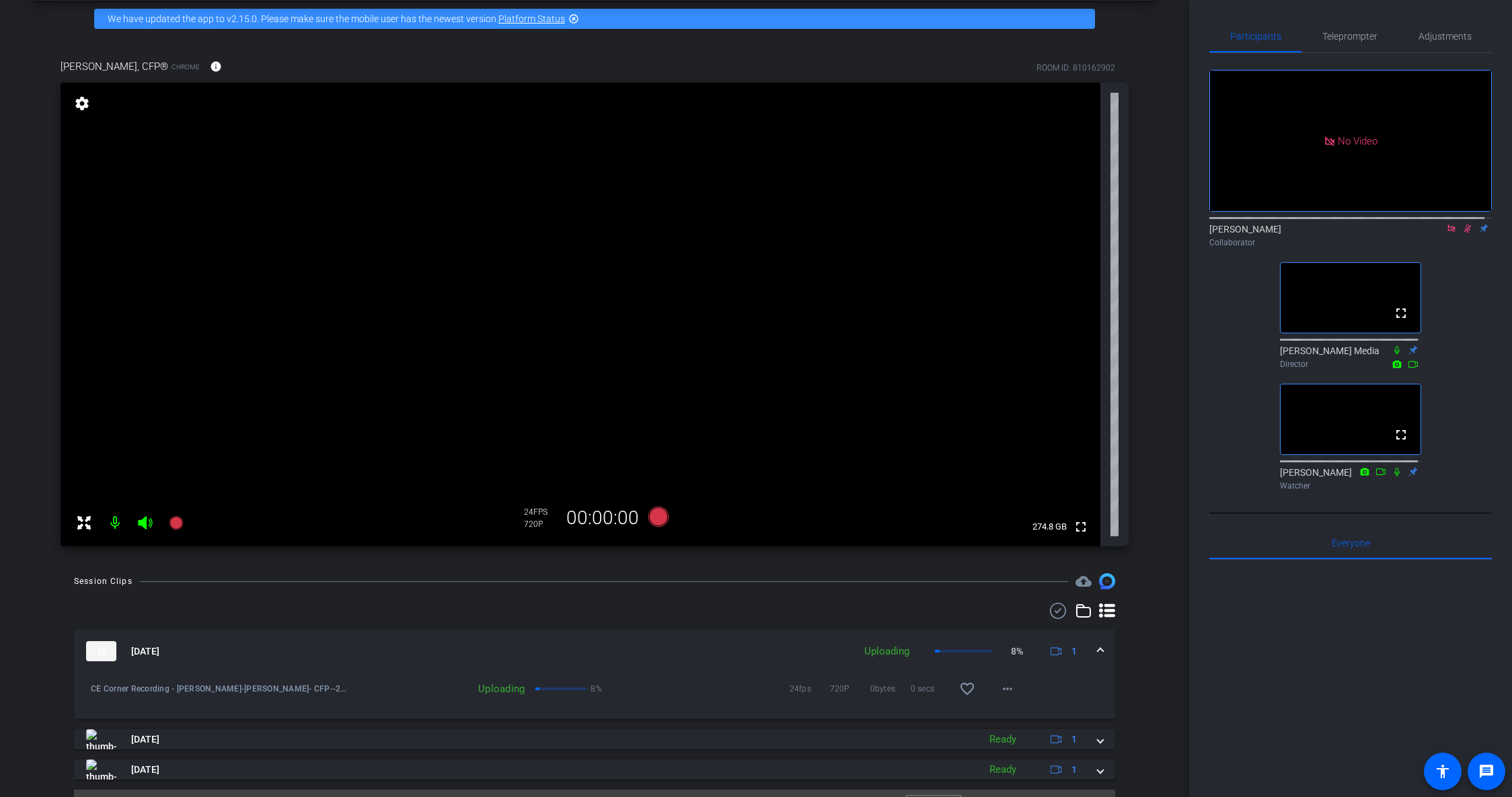
click at [1373, 233] on icon at bounding box center [1467, 228] width 10 height 10
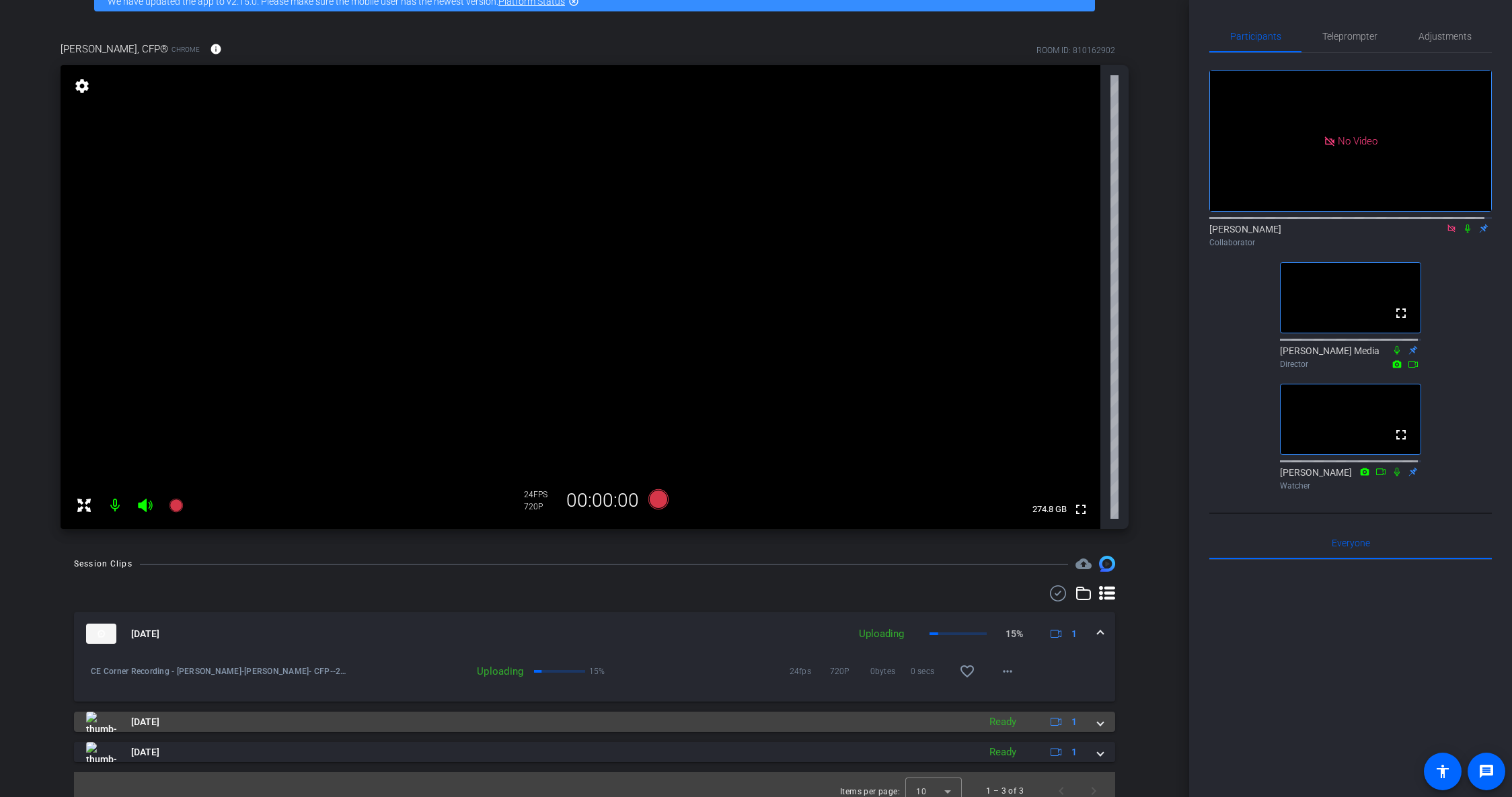
click at [1098, 727] on mat-expansion-panel-header "[DATE] Ready 1" at bounding box center [595, 721] width 1041 height 20
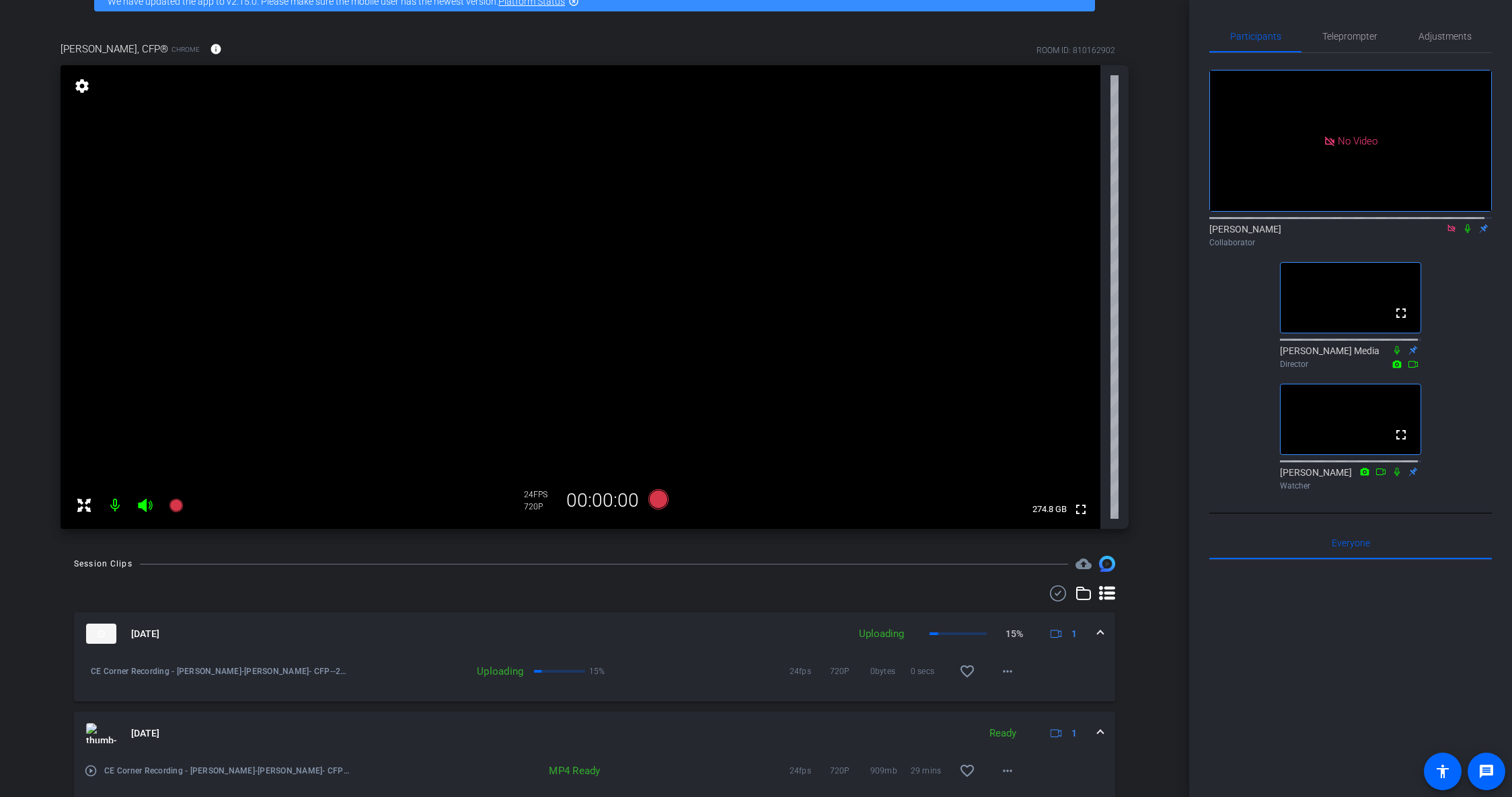
scroll to position [92, 0]
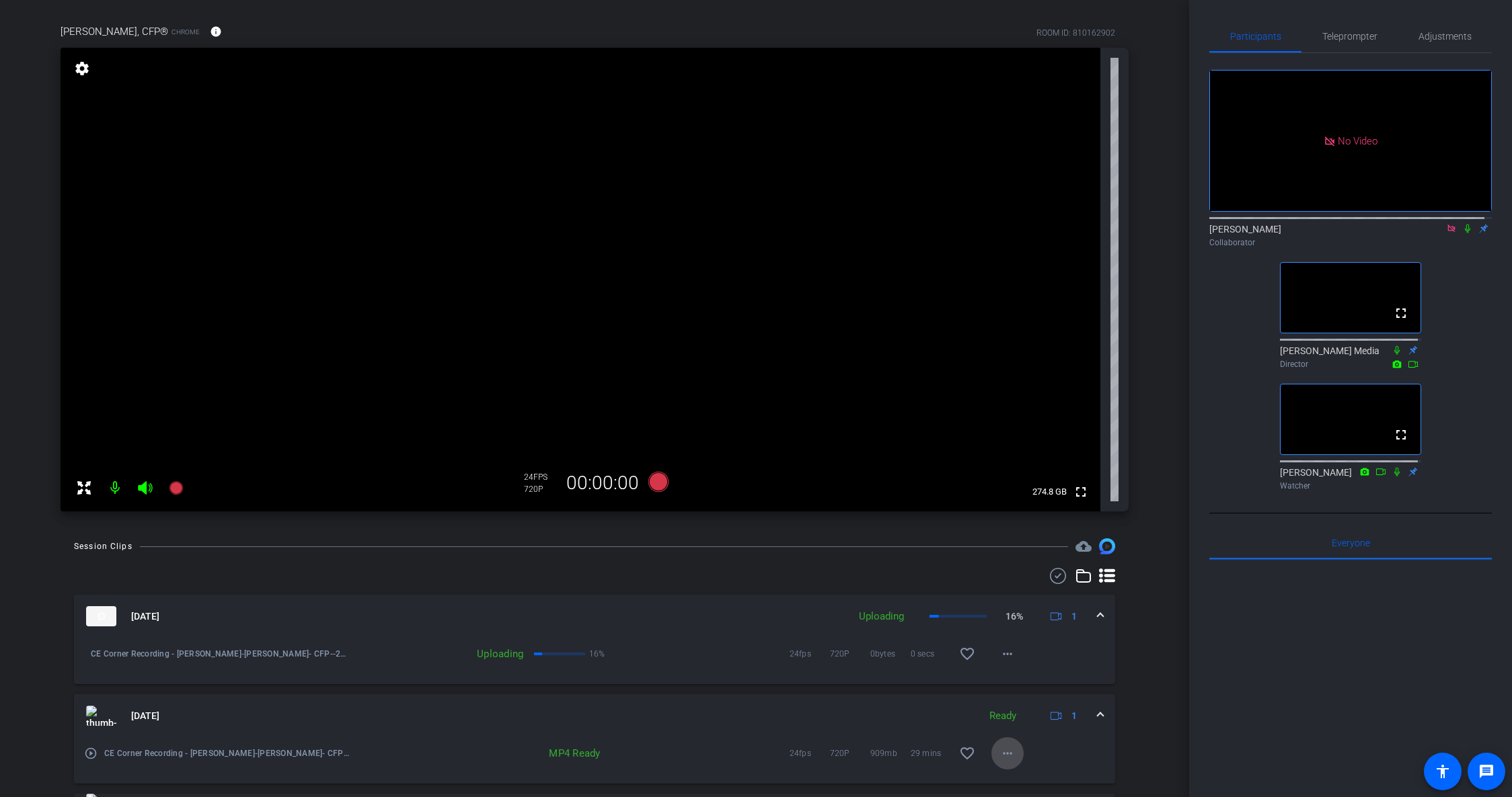
click at [1006, 744] on span at bounding box center [1007, 753] width 32 height 32
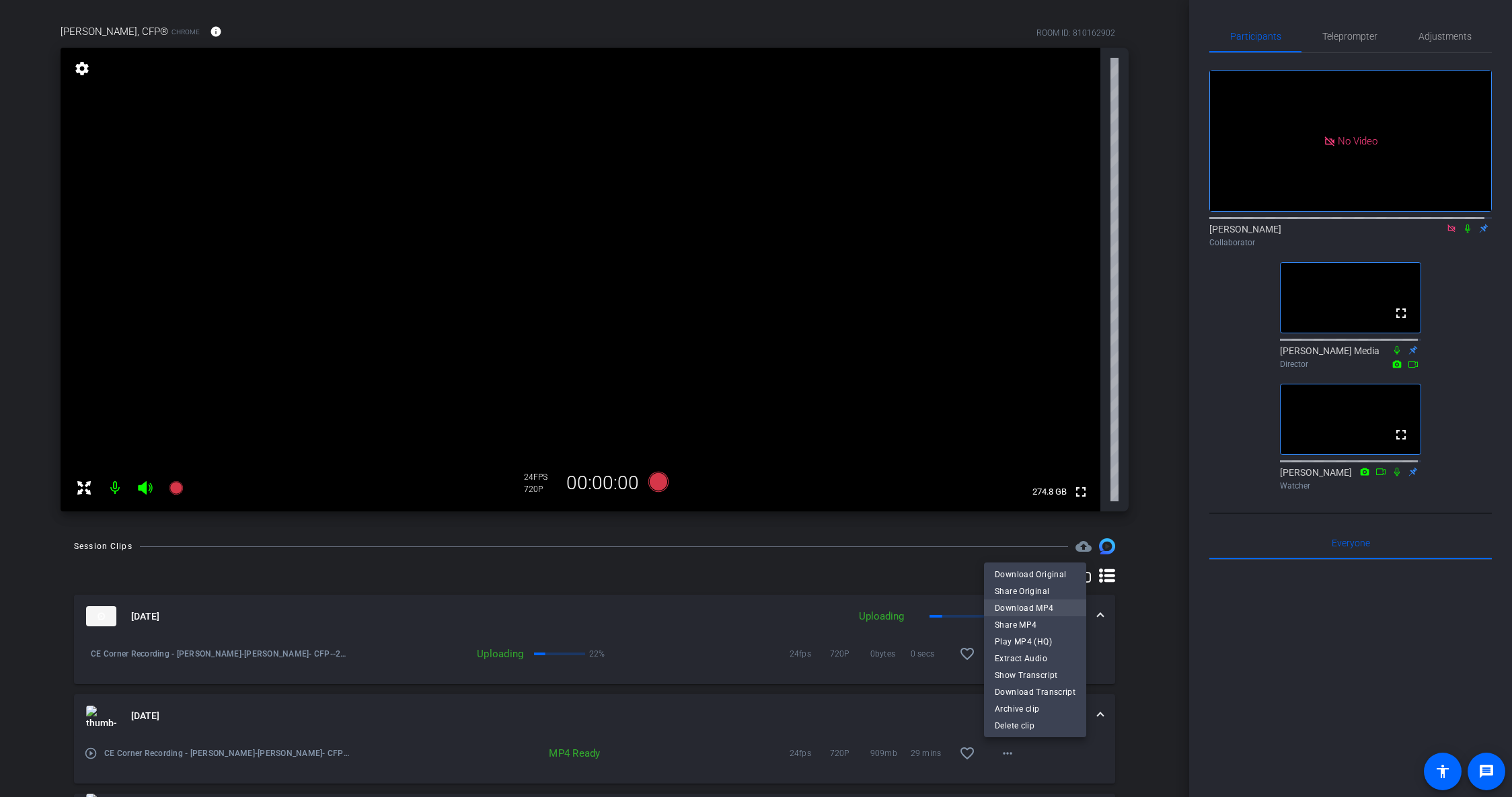
click at [1034, 605] on span "Download MP4" at bounding box center [1035, 608] width 81 height 16
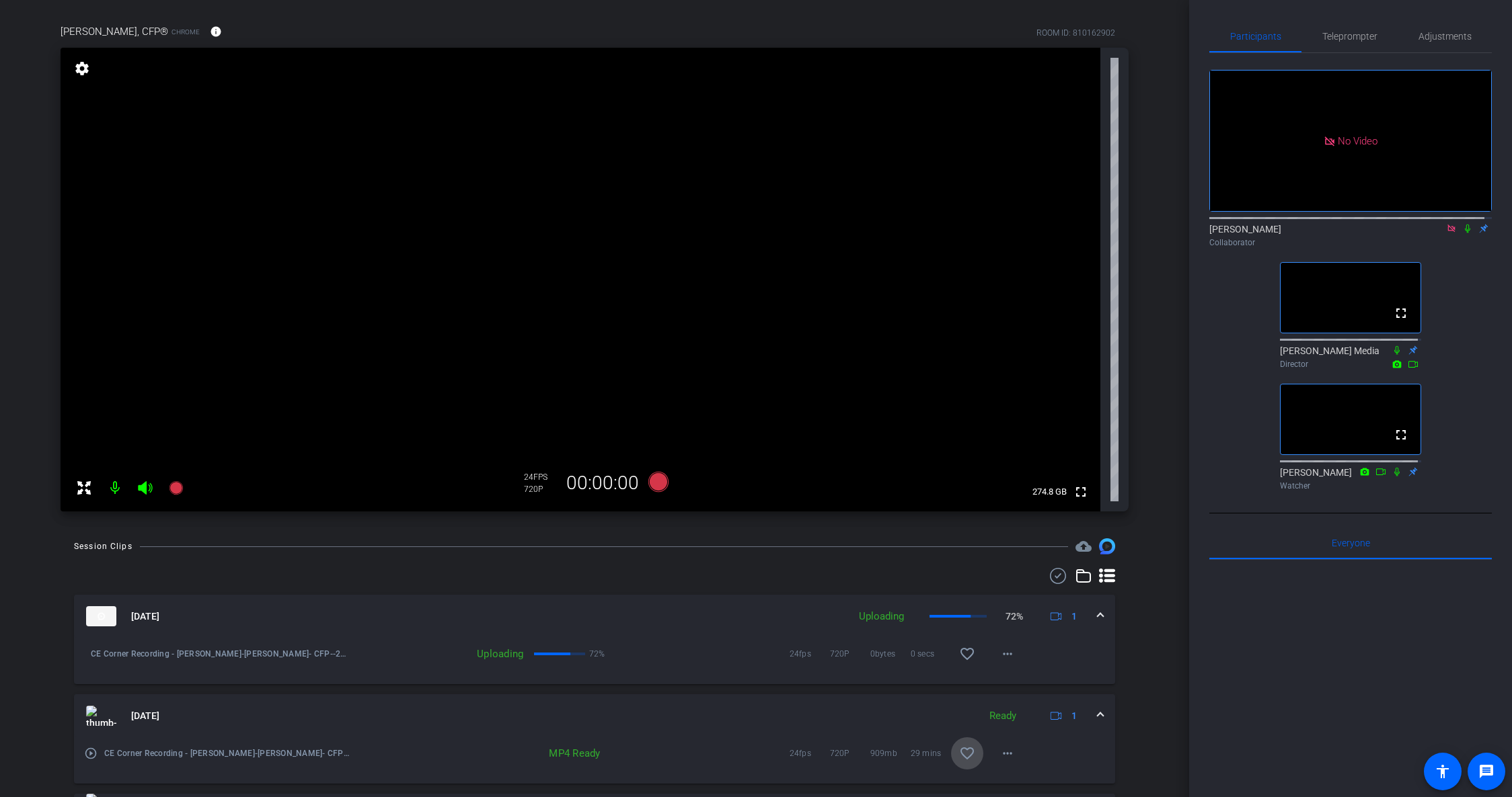
click at [963, 760] on mat-icon "favorite_border" at bounding box center [967, 753] width 16 height 16
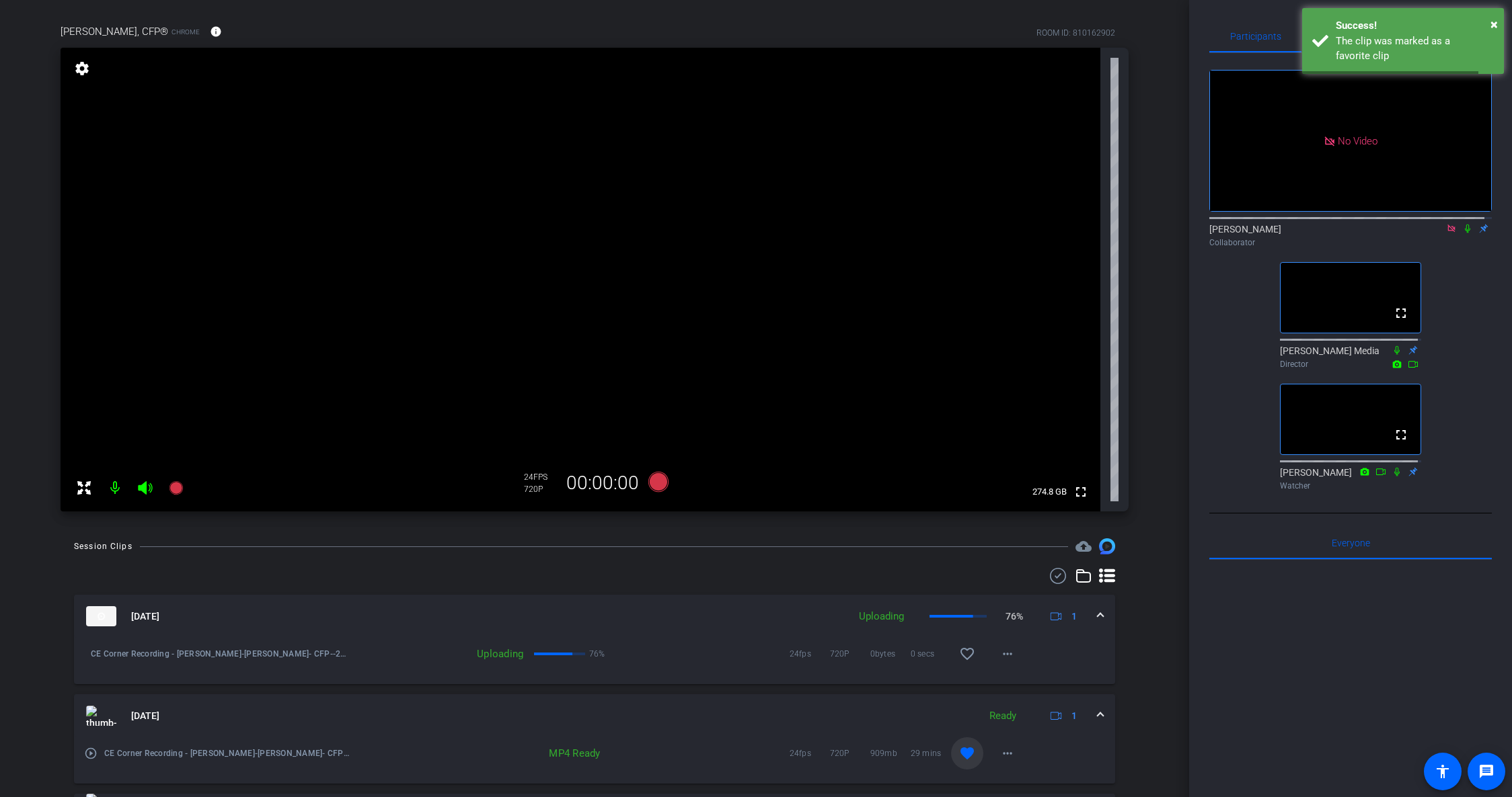
click at [1084, 716] on div "[DATE] Ready 1" at bounding box center [592, 716] width 1011 height 20
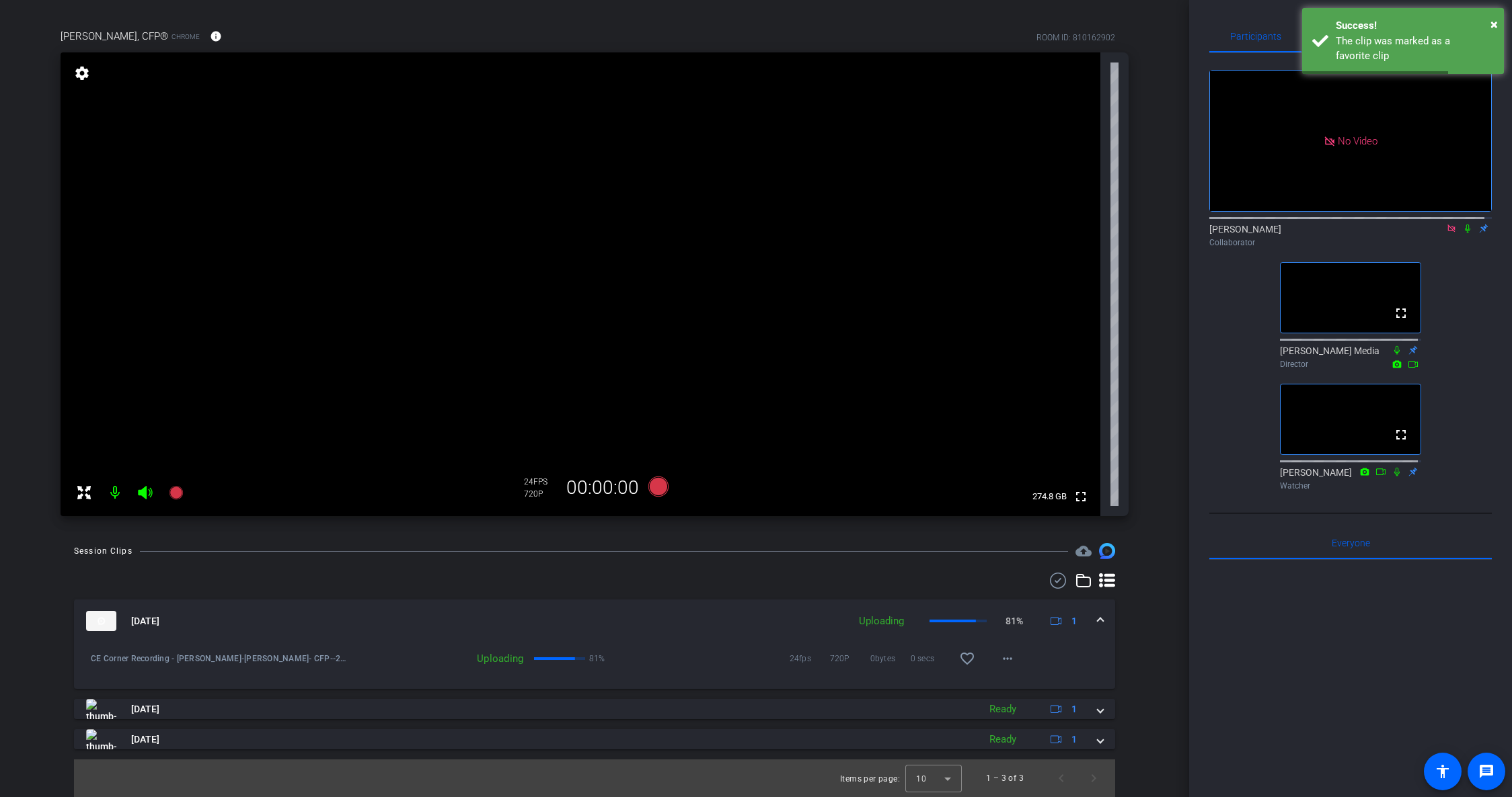
scroll to position [71, 0]
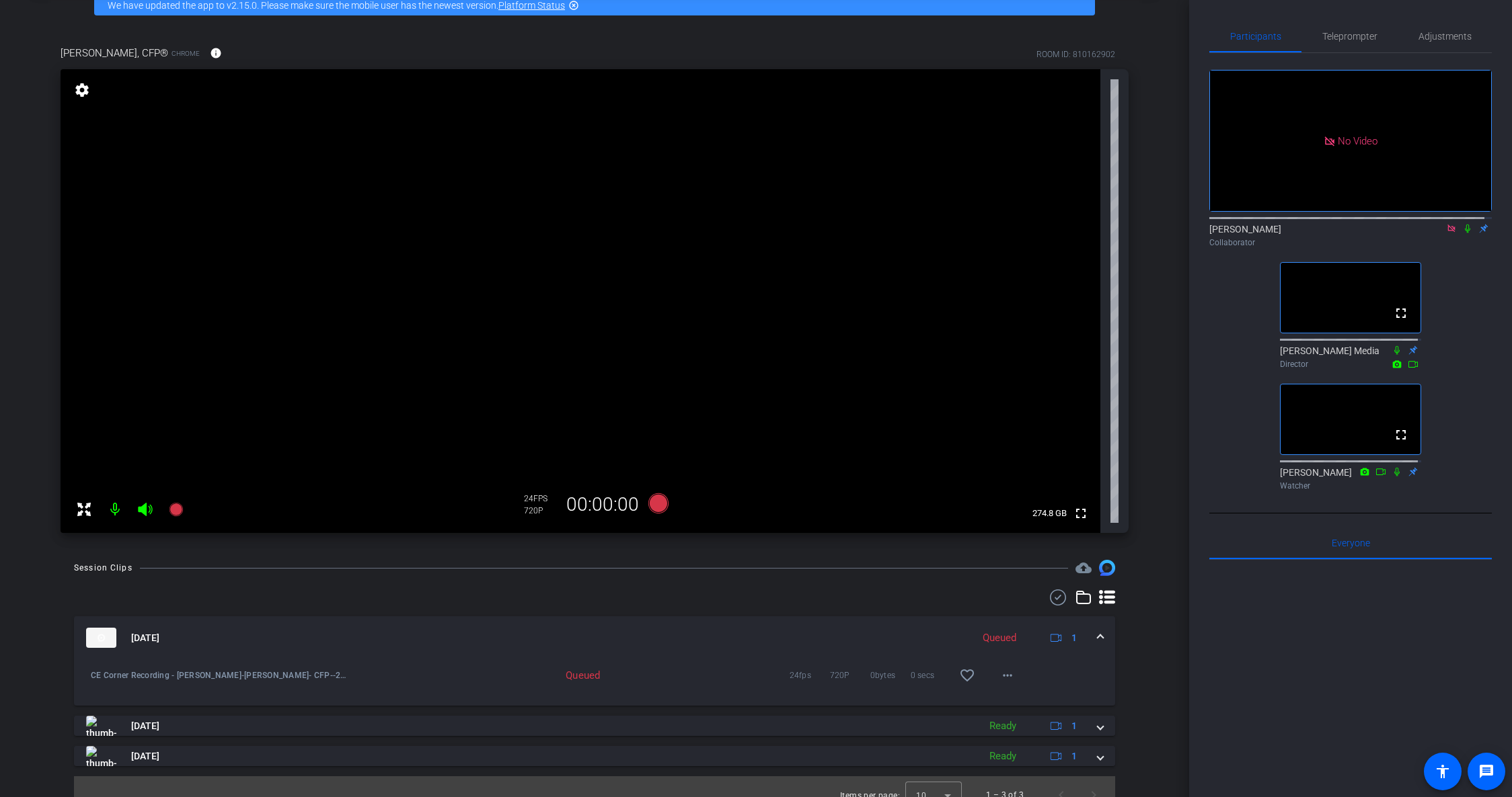
click at [911, 594] on div at bounding box center [595, 597] width 1041 height 16
click at [754, 592] on div at bounding box center [595, 597] width 1041 height 16
click at [578, 3] on mat-icon "highlight_off" at bounding box center [573, 5] width 10 height 10
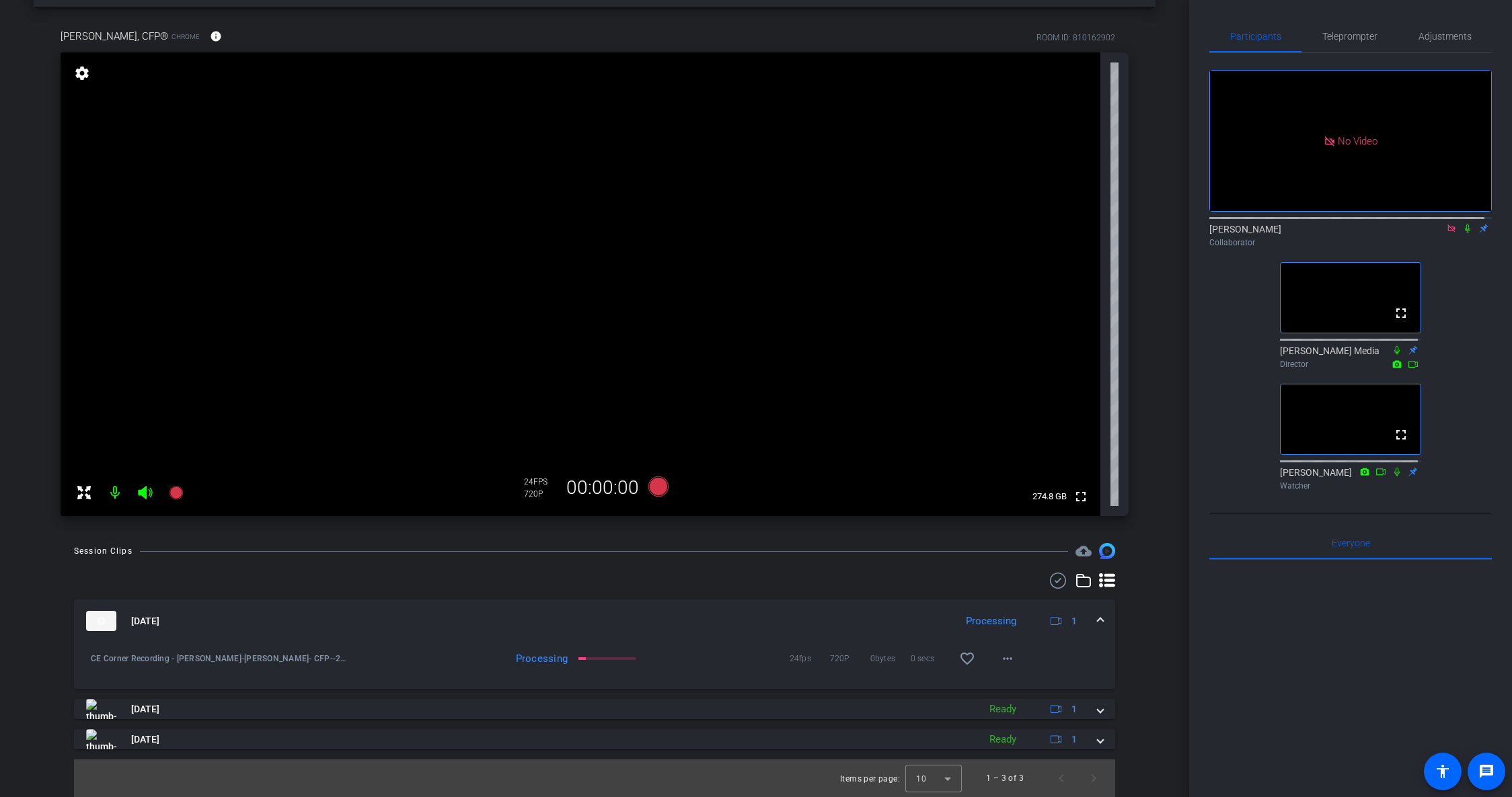
scroll to position [34, 0]
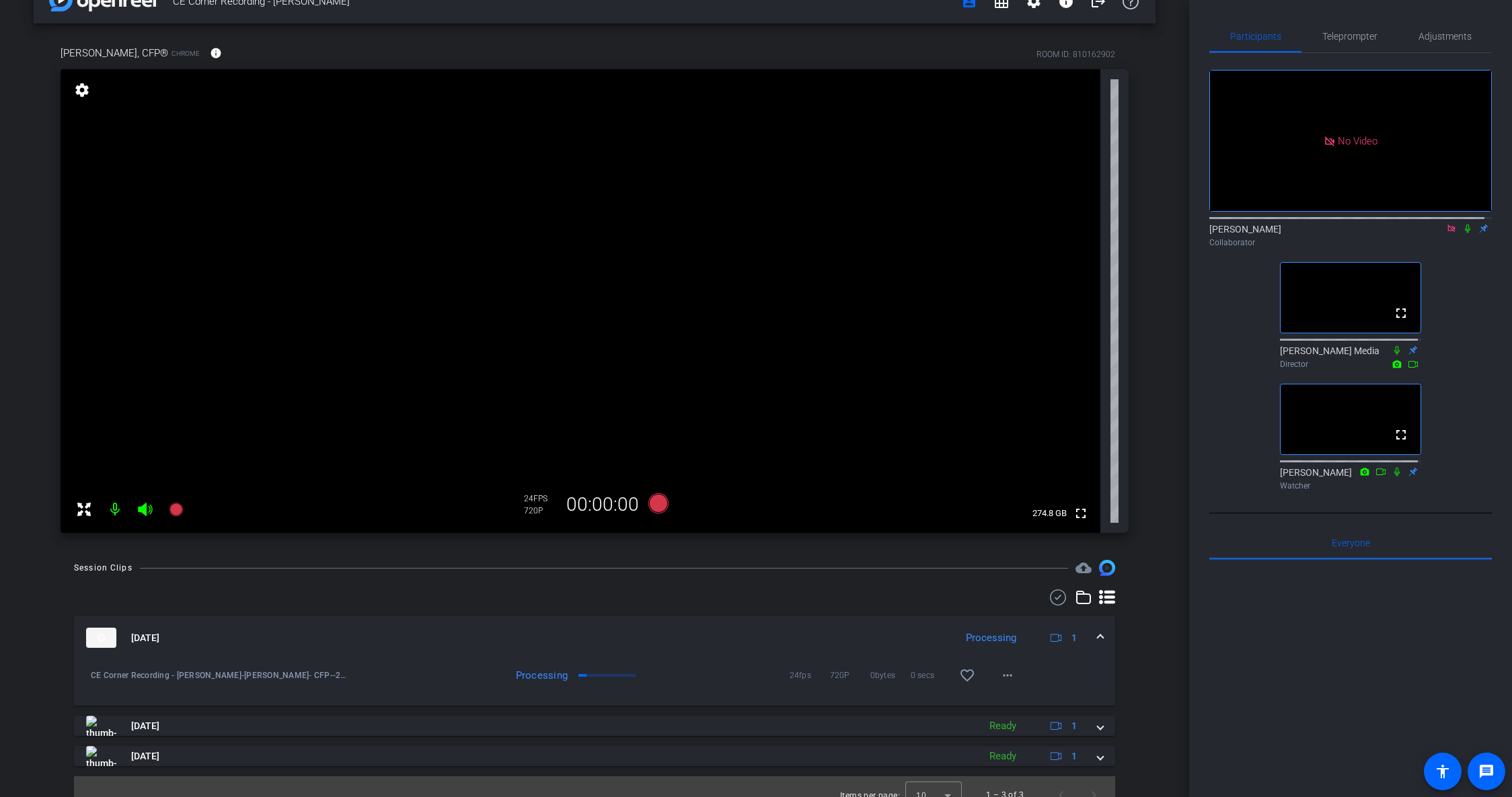
click at [578, 37] on div "[PERSON_NAME], CFP® Chrome info ROOM ID: 810162902" at bounding box center [595, 53] width 1068 height 32
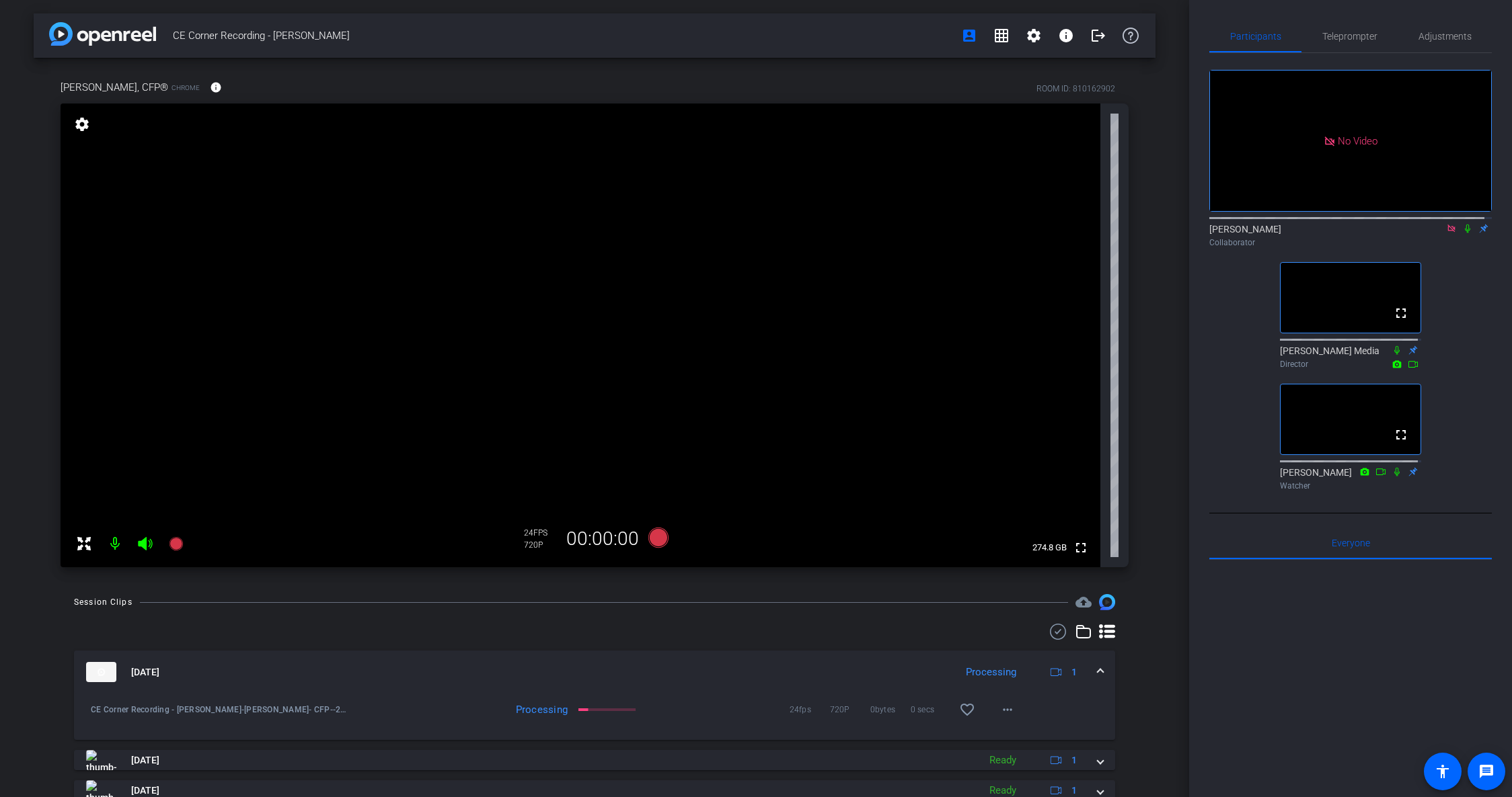
click at [79, 191] on video at bounding box center [580, 335] width 1040 height 464
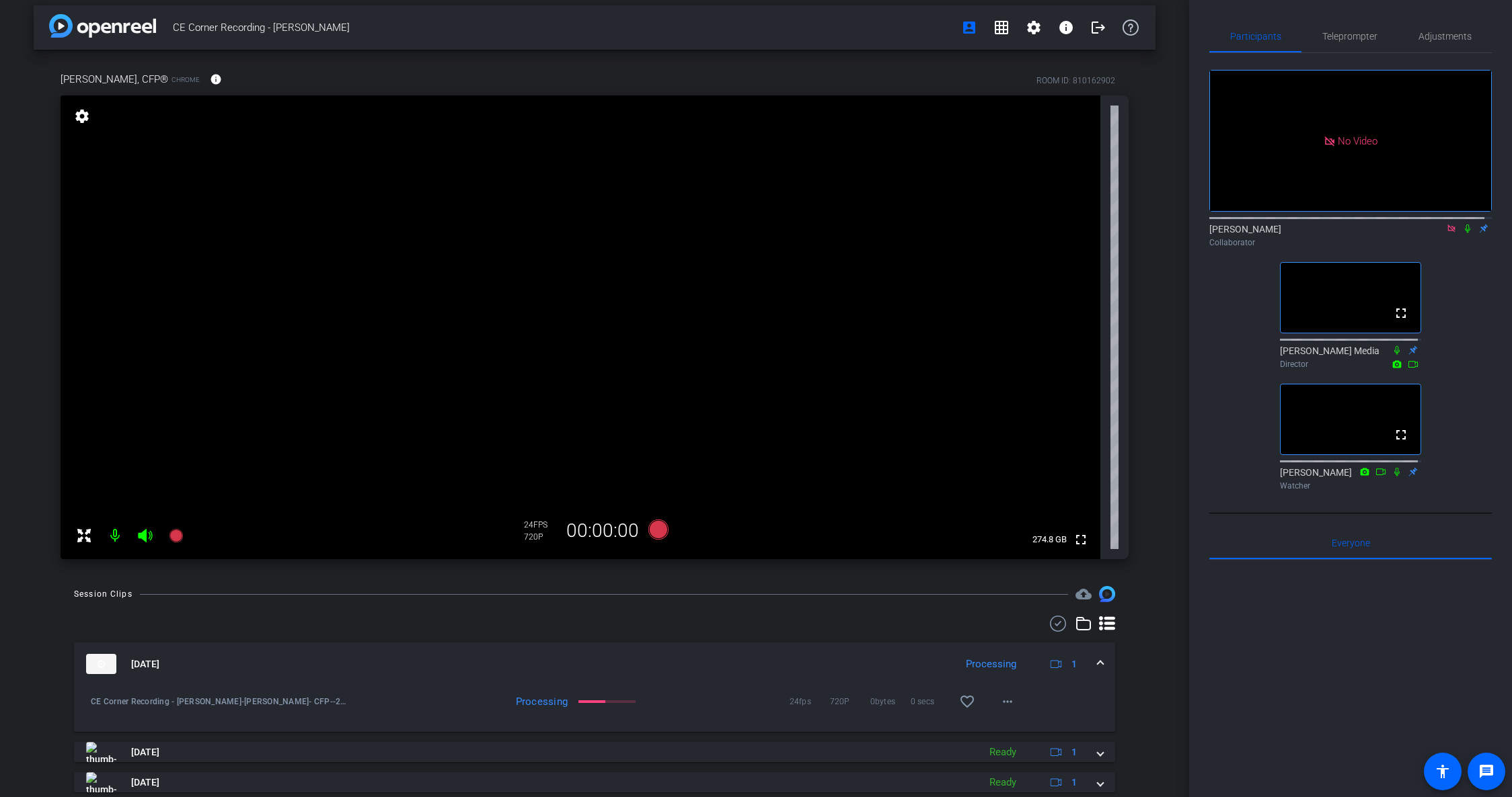
click at [623, 53] on div "[PERSON_NAME], CFP® Chrome info ROOM ID: 810162902 fullscreen settings 274.8 GB…" at bounding box center [594, 311] width 1122 height 523
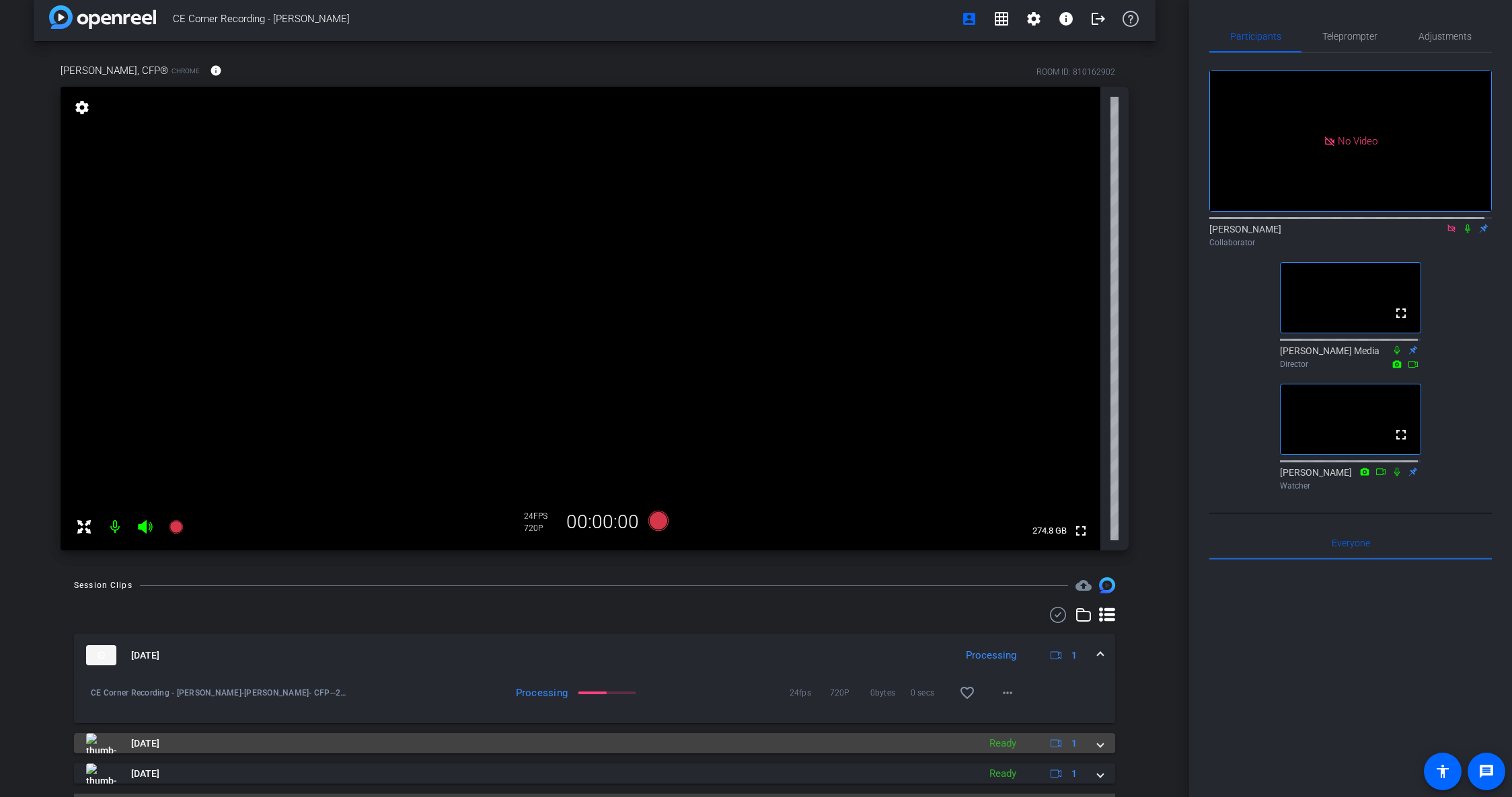
click at [1081, 736] on div "[DATE] Ready 1" at bounding box center [592, 743] width 1011 height 20
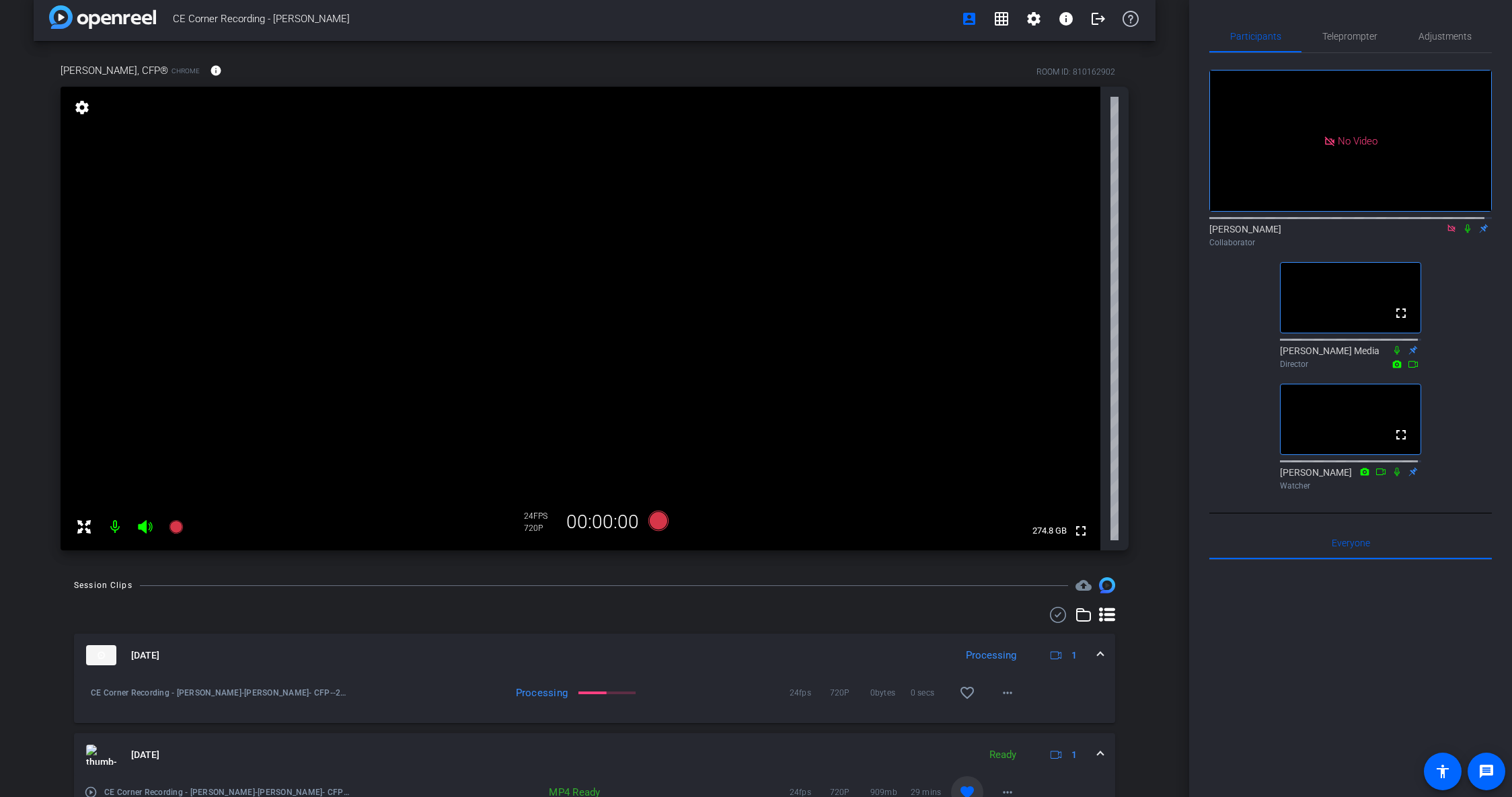
scroll to position [120, 0]
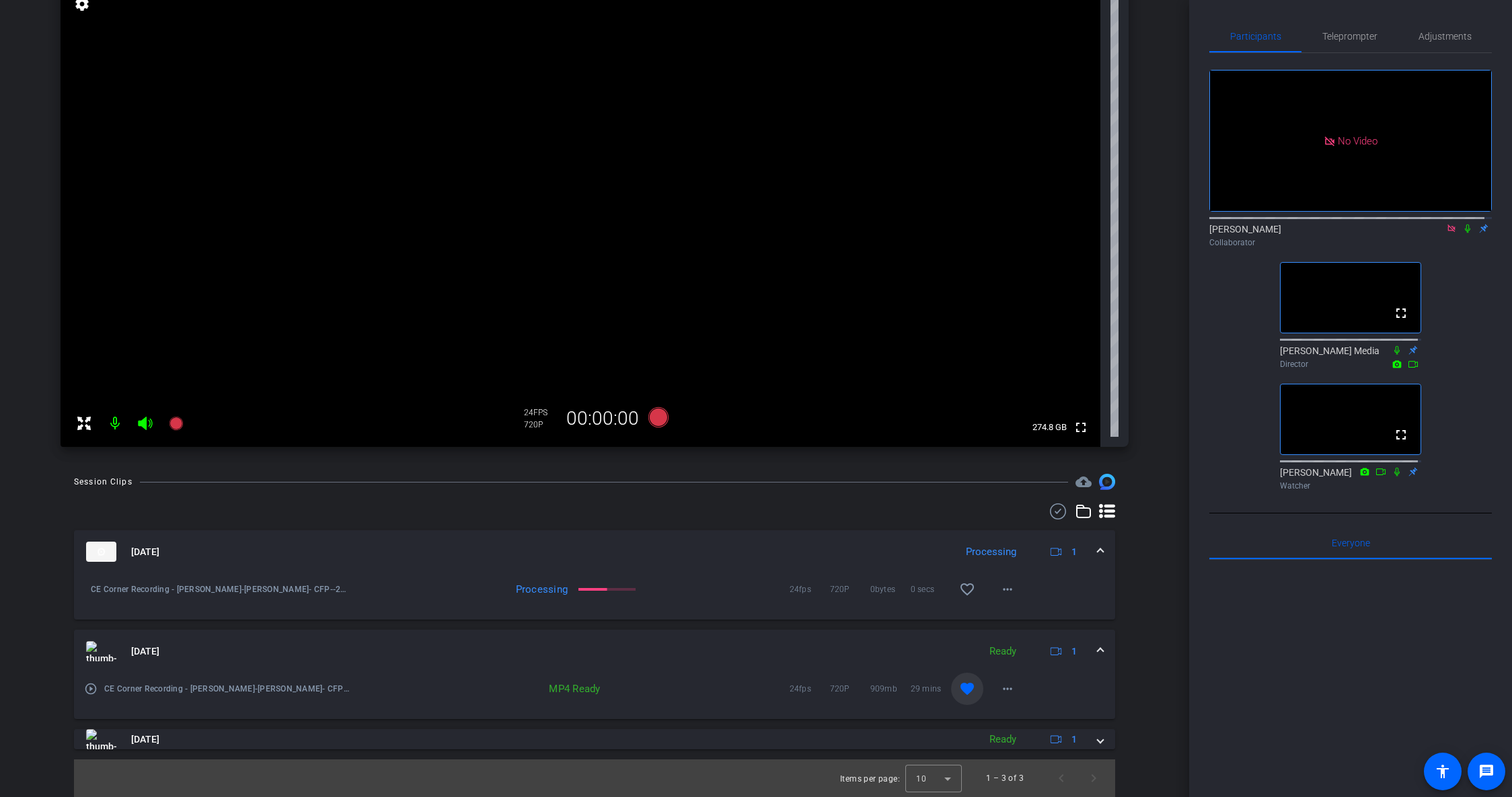
click at [1099, 645] on mat-expansion-panel-header "[DATE] Ready 1" at bounding box center [595, 651] width 1041 height 43
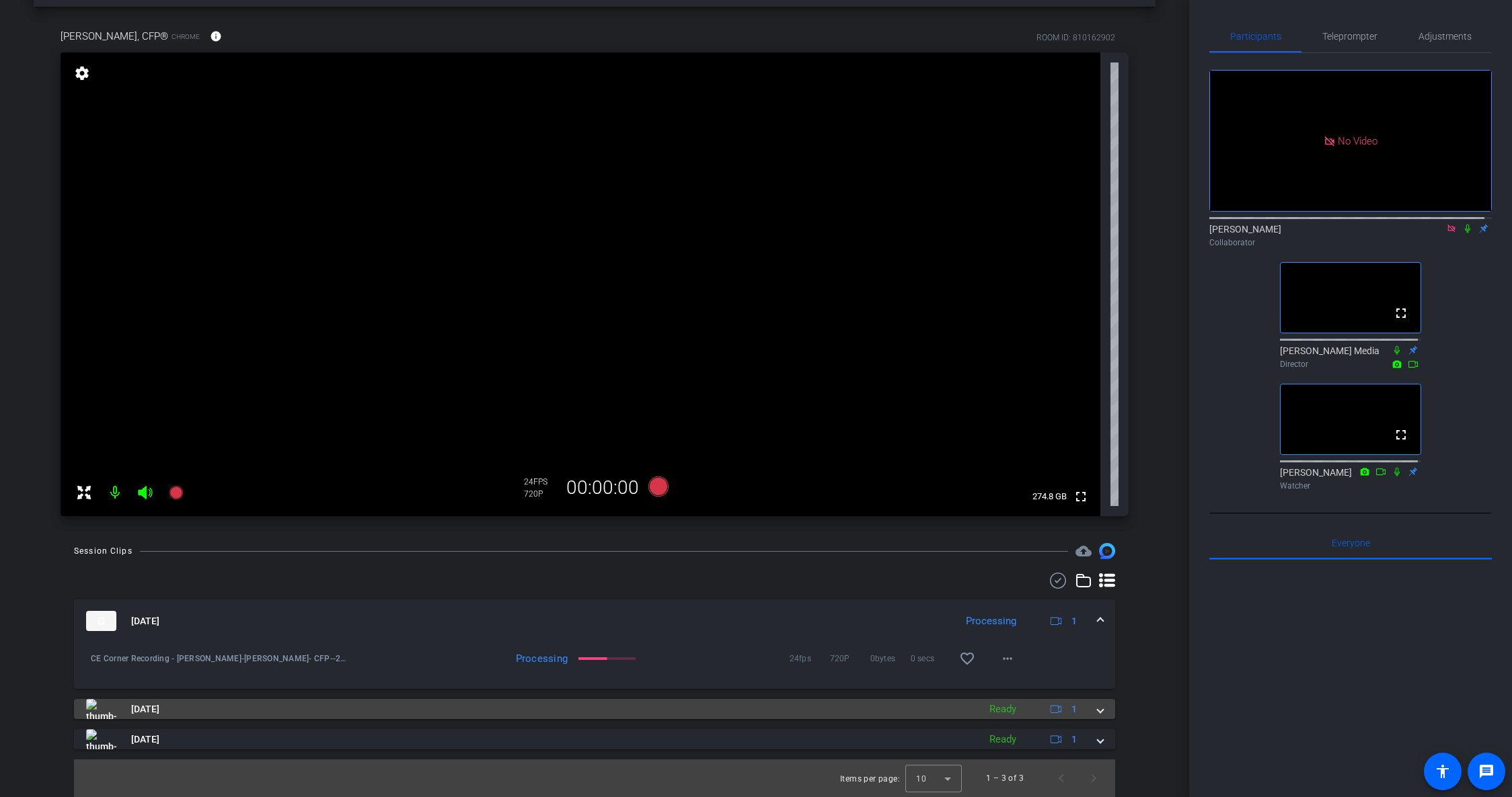
scroll to position [51, 0]
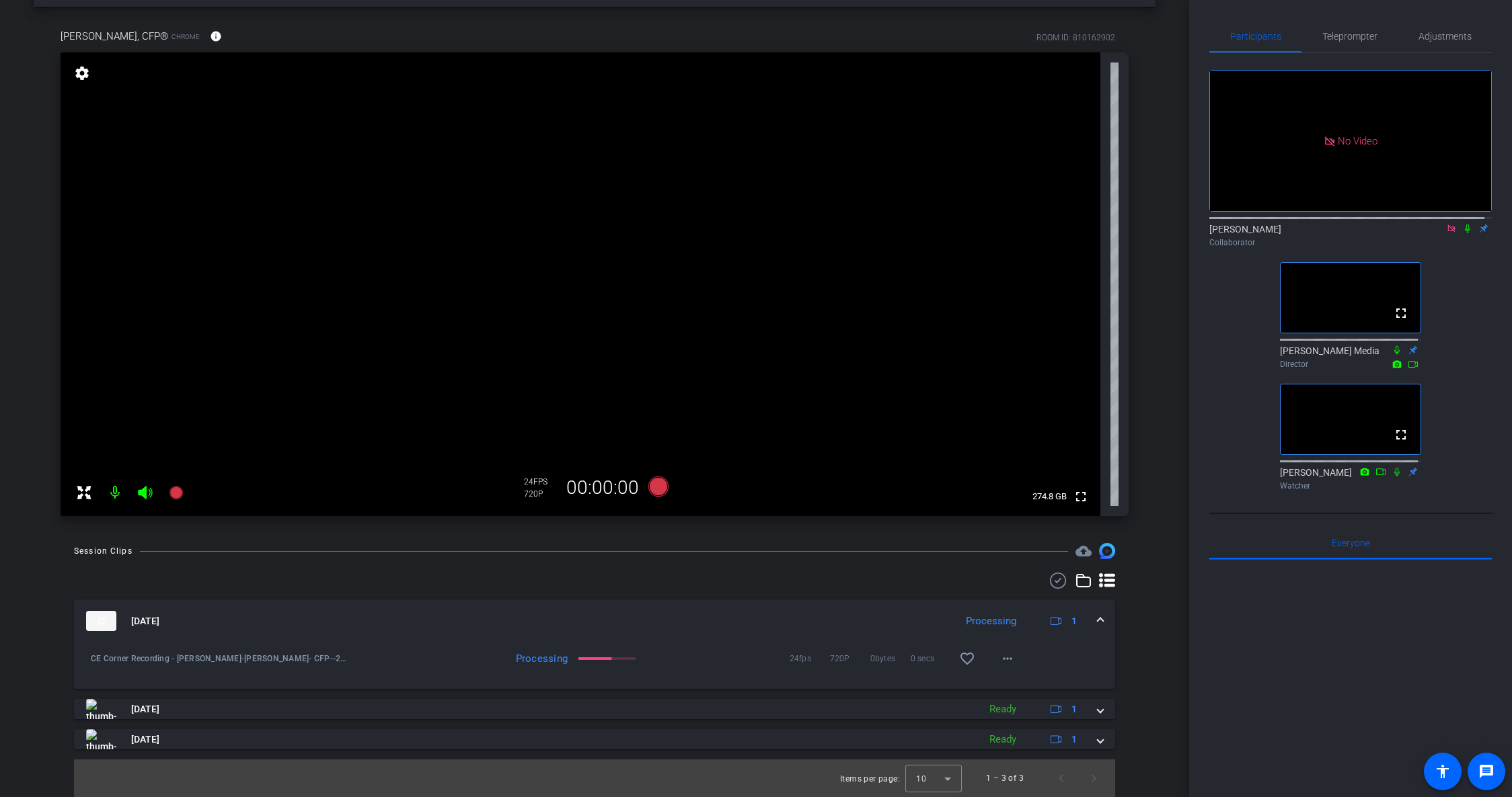
click at [128, 389] on video at bounding box center [580, 285] width 1040 height 464
click at [1373, 630] on div at bounding box center [1350, 726] width 283 height 333
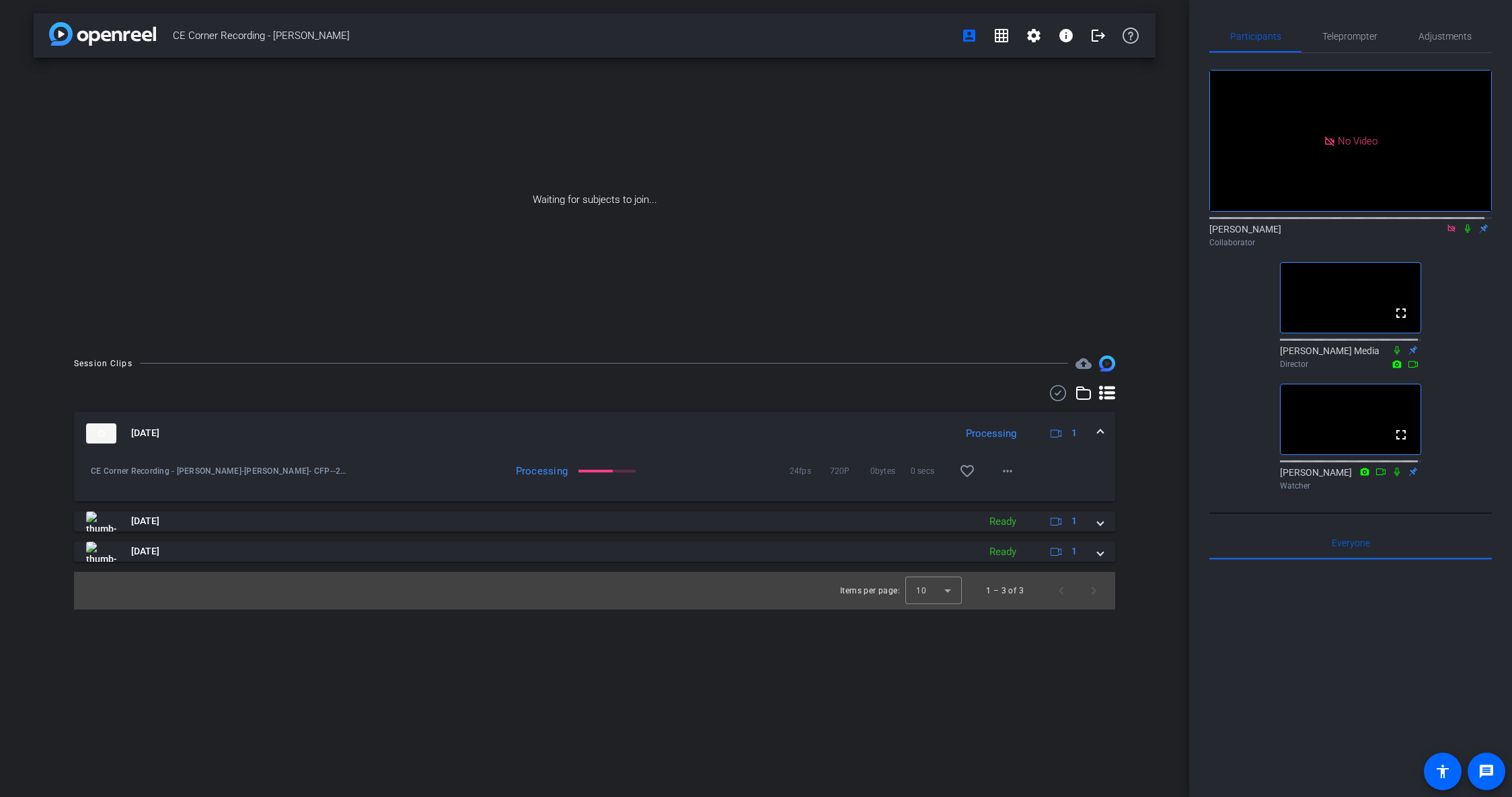
scroll to position [0, 0]
click at [1250, 630] on div at bounding box center [1350, 726] width 283 height 333
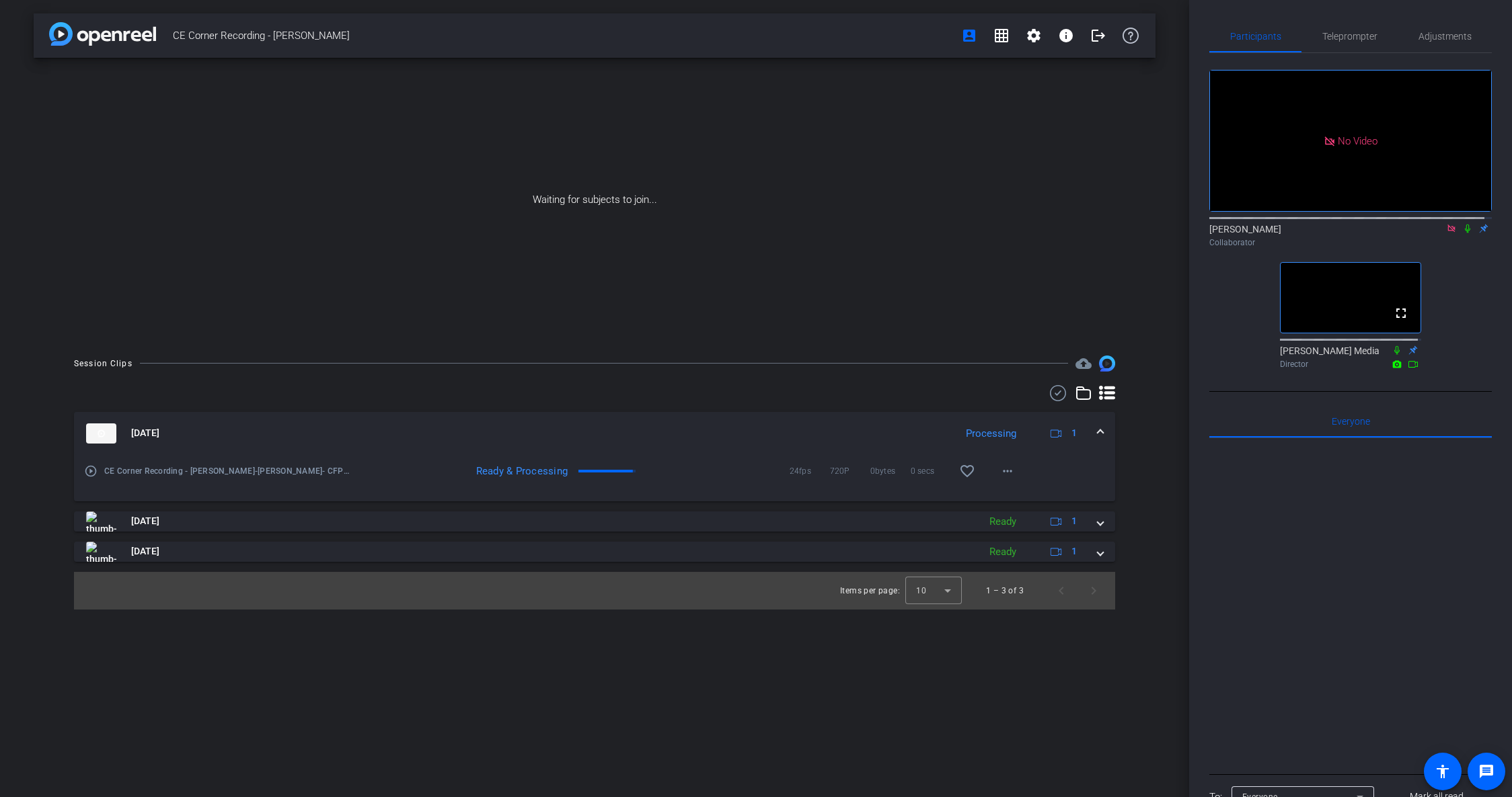
click at [1373, 233] on icon at bounding box center [1467, 228] width 10 height 10
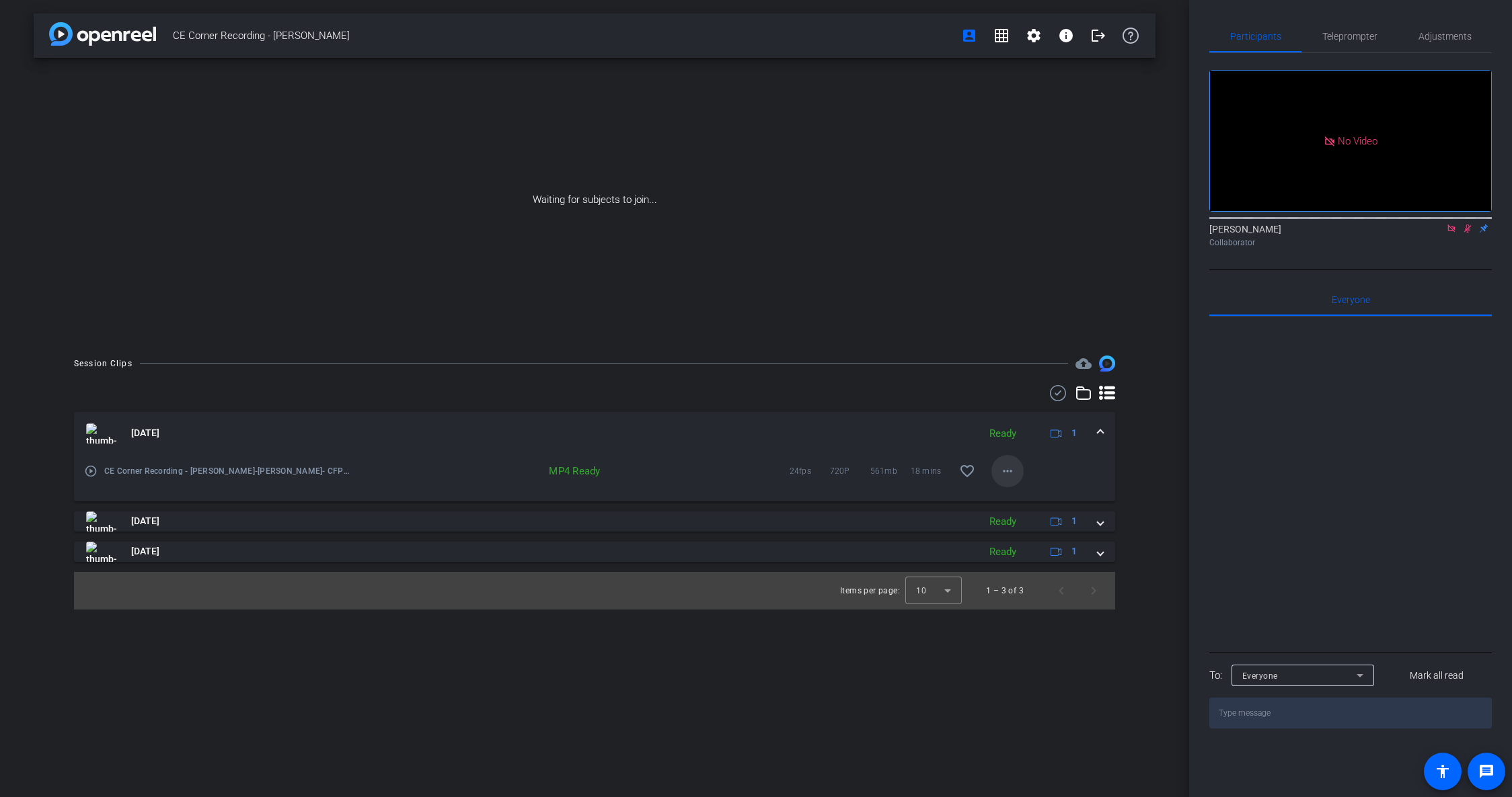
click at [1005, 469] on mat-icon "more_horiz" at bounding box center [1007, 471] width 16 height 16
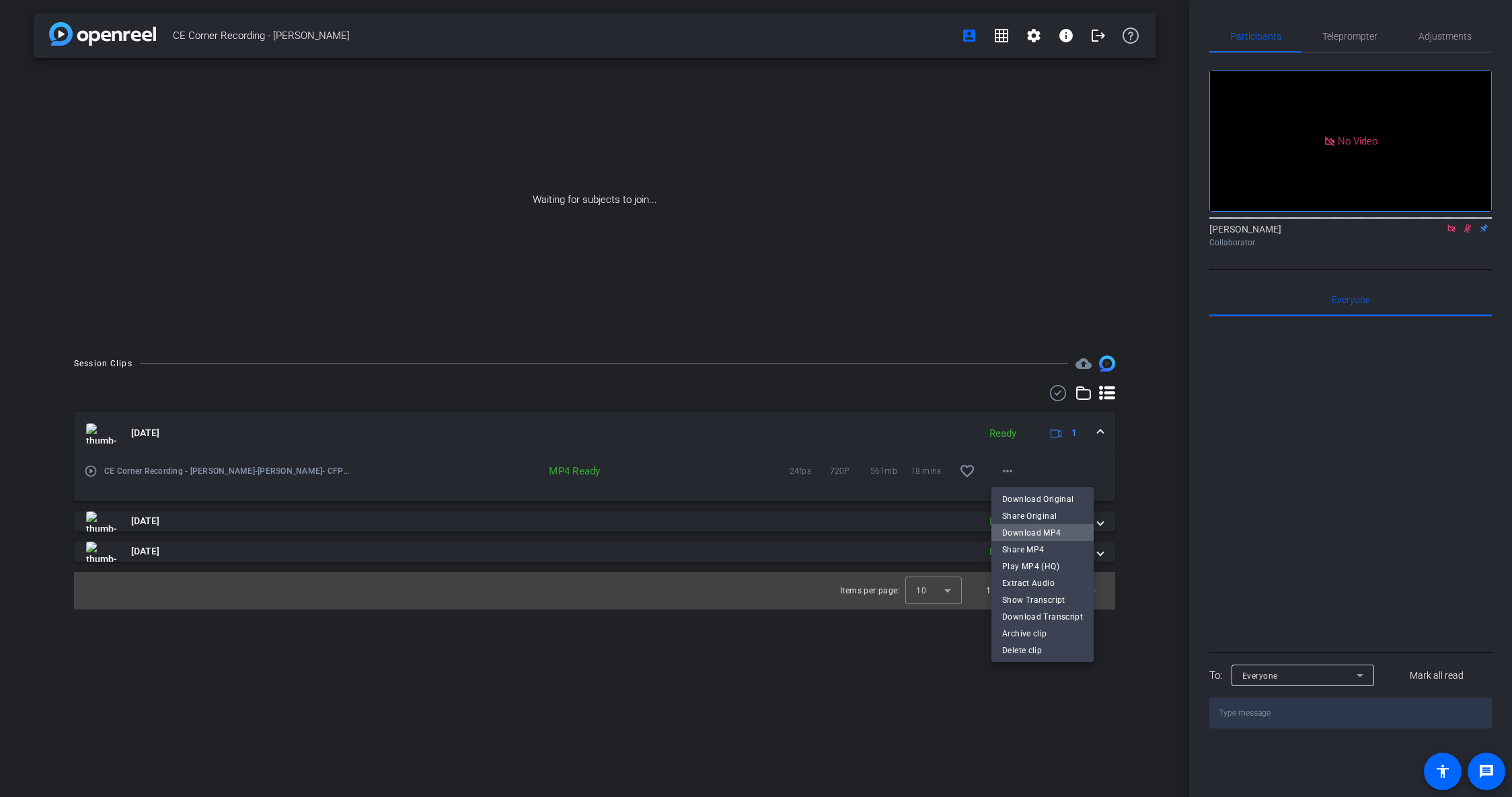
click at [1060, 539] on span "Download MP4" at bounding box center [1042, 532] width 81 height 16
